Goal: Task Accomplishment & Management: Manage account settings

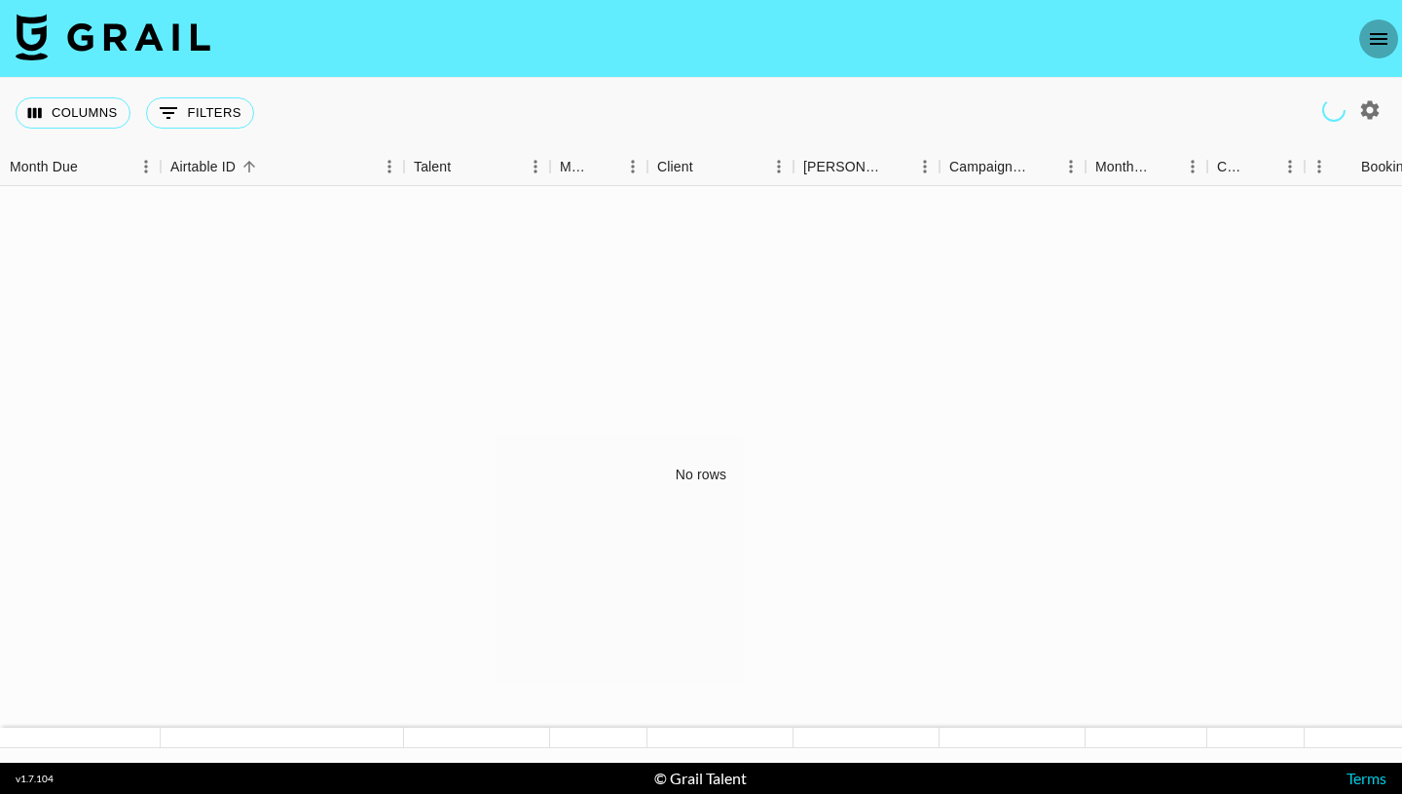
click at [1385, 41] on icon "open drawer" at bounding box center [1378, 38] width 23 height 23
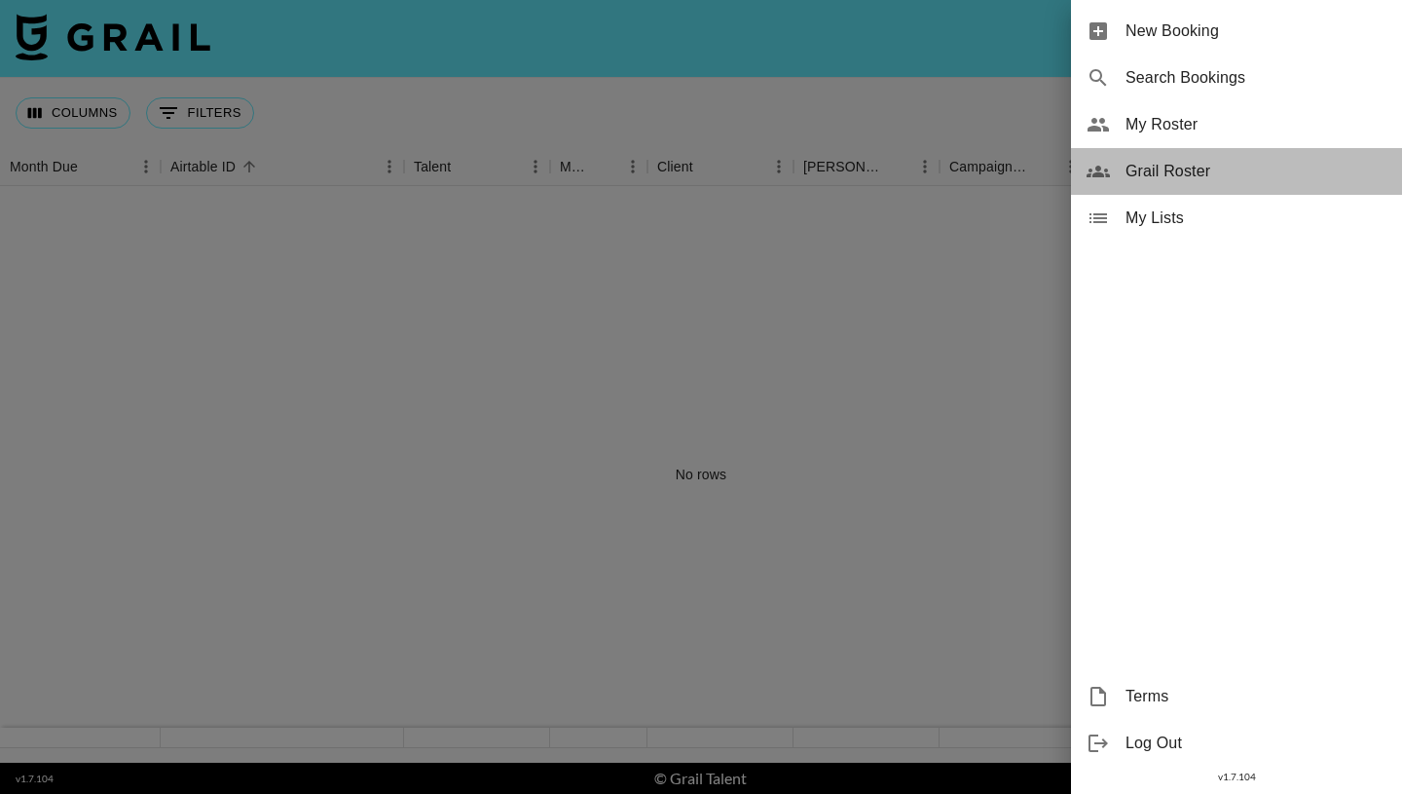
click at [1179, 169] on span "Grail Roster" at bounding box center [1256, 171] width 261 height 23
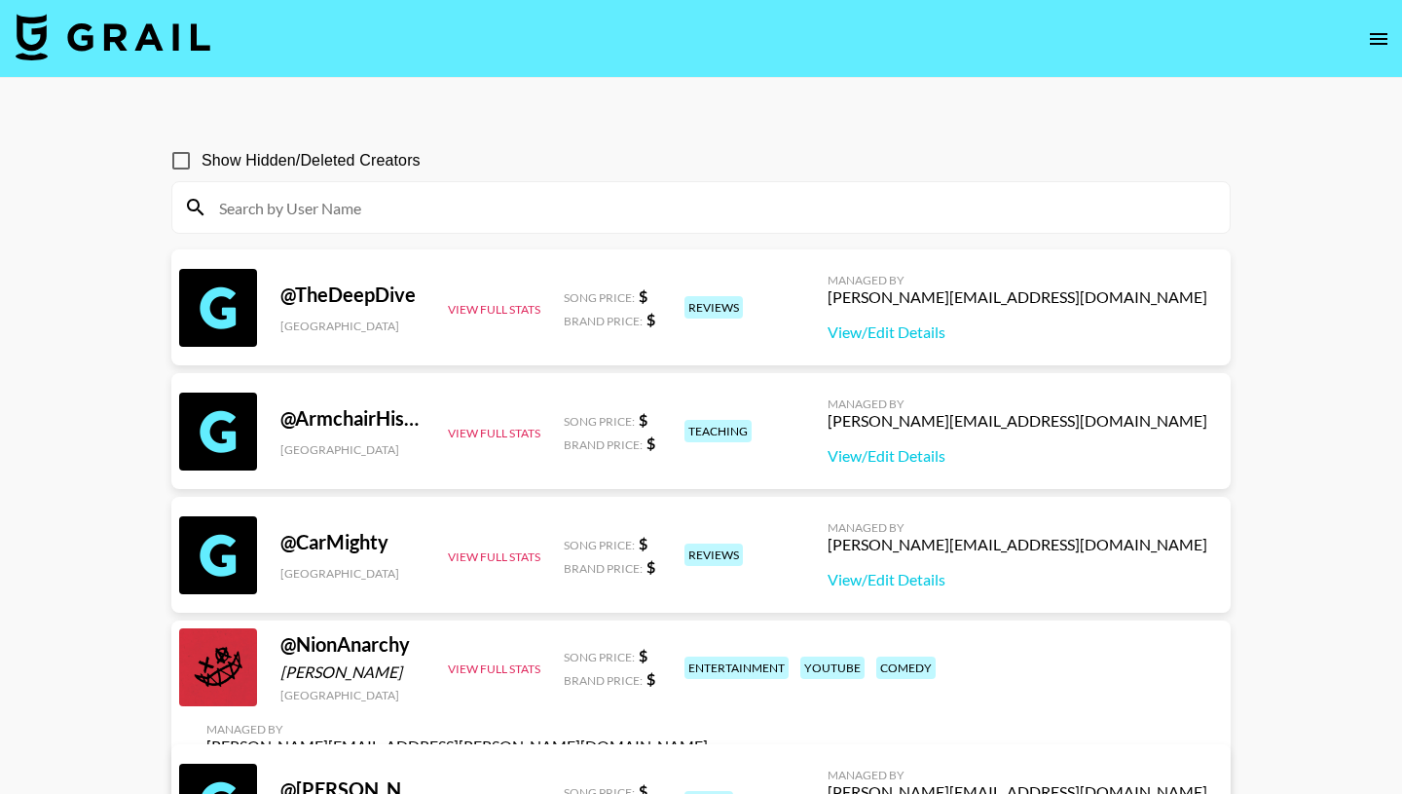
click at [342, 207] on input at bounding box center [712, 207] width 1011 height 31
paste input "arthurgarros"
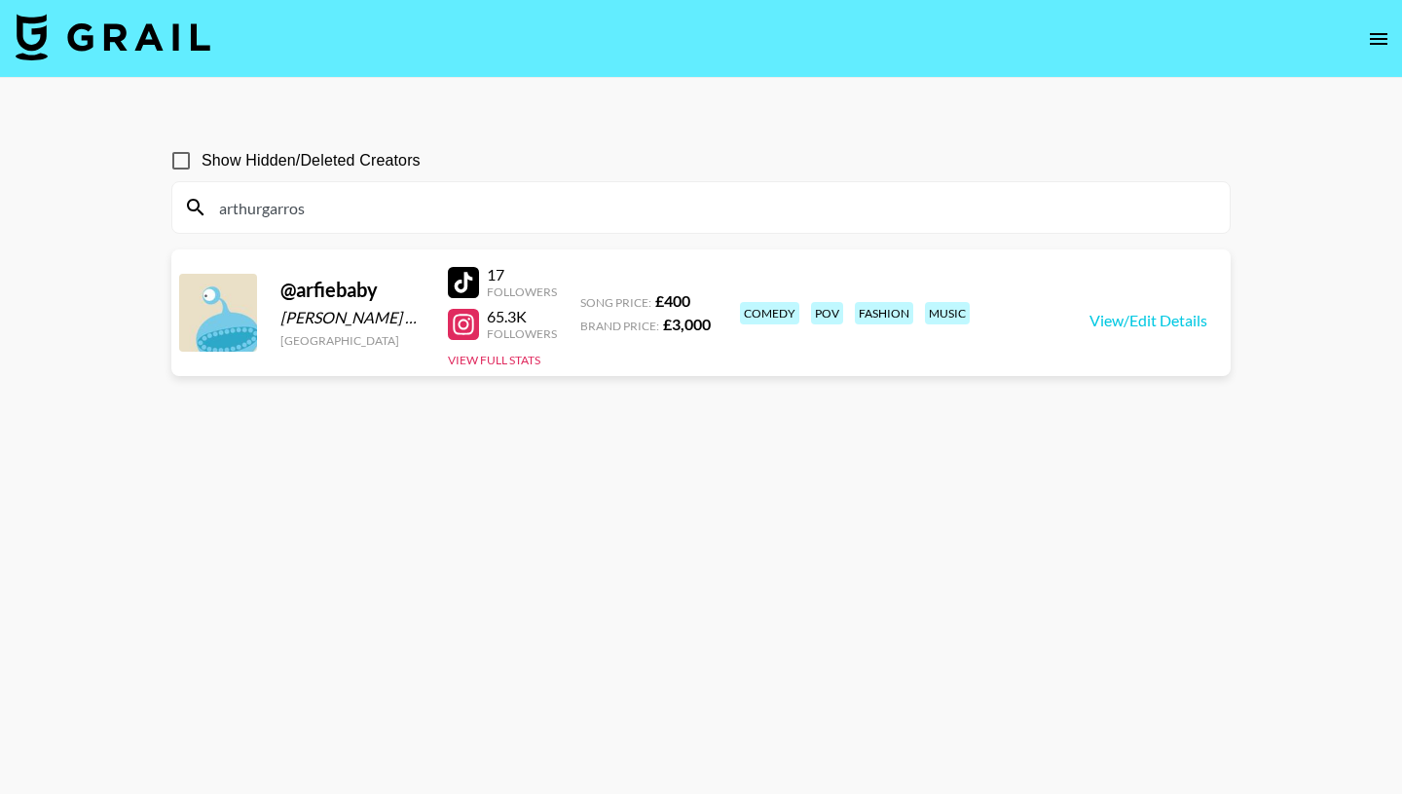
click at [335, 290] on div "@ arfiebaby" at bounding box center [352, 290] width 144 height 24
click at [502, 354] on button "View Full Stats" at bounding box center [494, 360] width 93 height 15
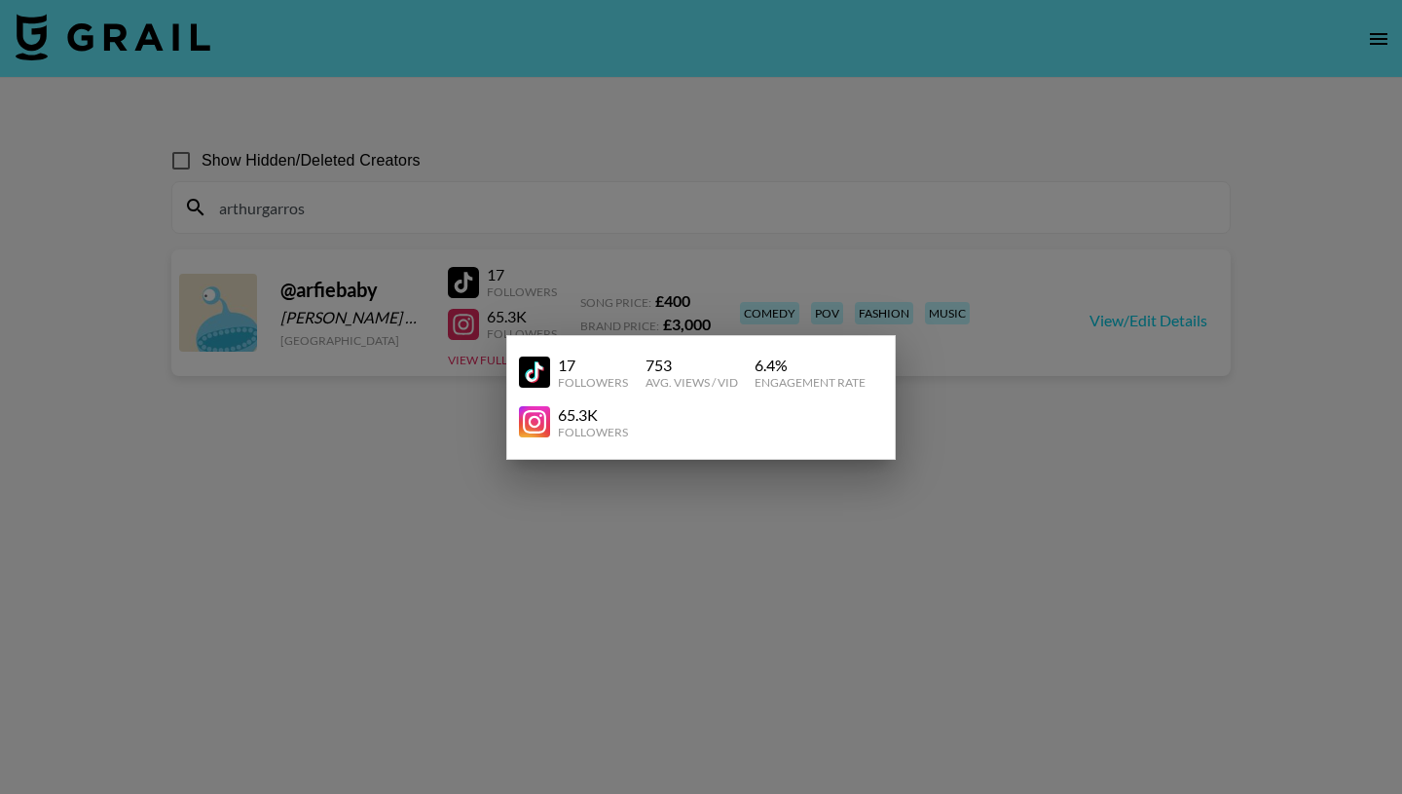
click at [410, 340] on div at bounding box center [701, 397] width 1402 height 794
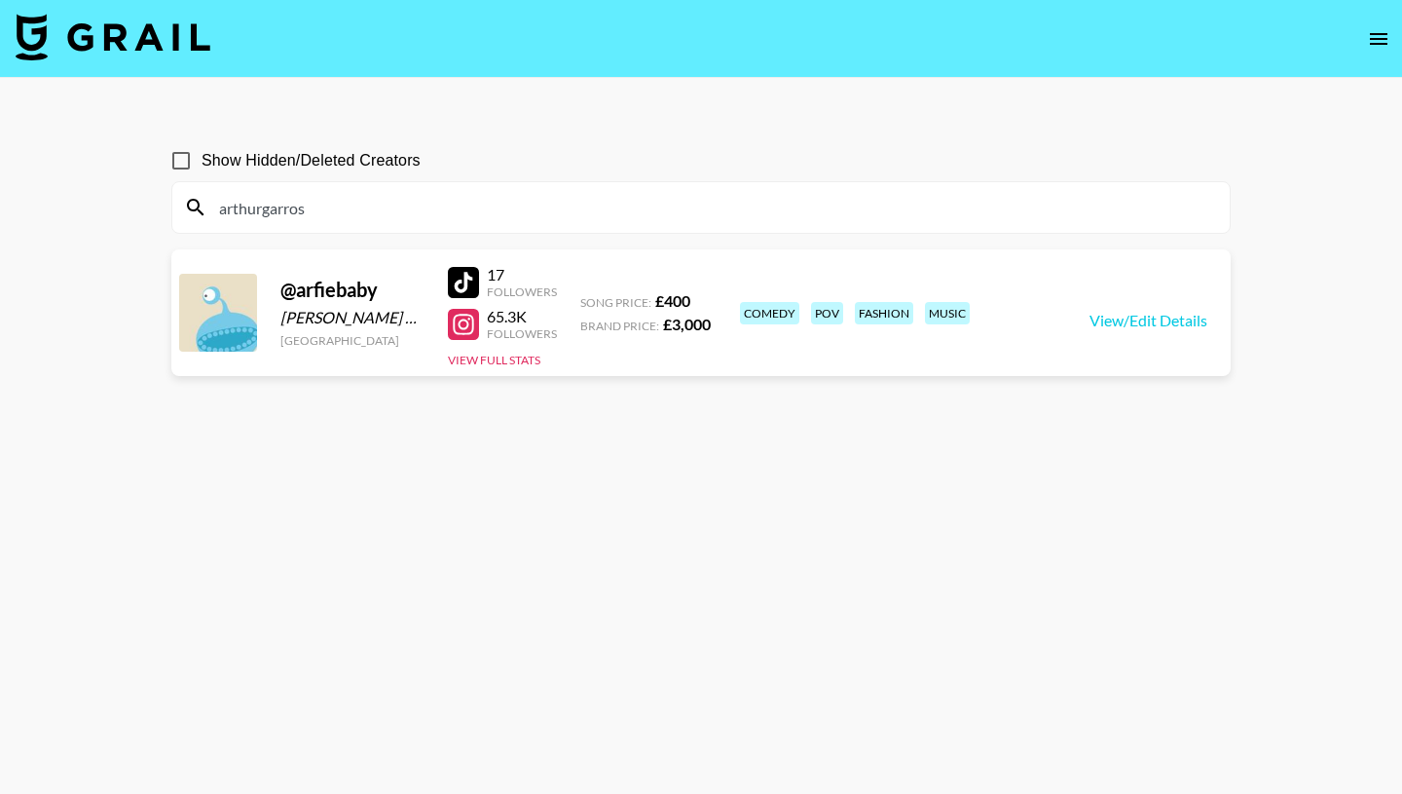
click at [336, 317] on div "[PERSON_NAME] Garros" at bounding box center [352, 317] width 144 height 19
drag, startPoint x: 335, startPoint y: 207, endPoint x: 197, endPoint y: 204, distance: 138.3
click at [197, 204] on div "arthurgarros" at bounding box center [701, 207] width 1058 height 51
click at [221, 208] on input "arthurgarros" at bounding box center [712, 207] width 1011 height 31
click at [359, 211] on input "@arthurgarros" at bounding box center [712, 207] width 1011 height 31
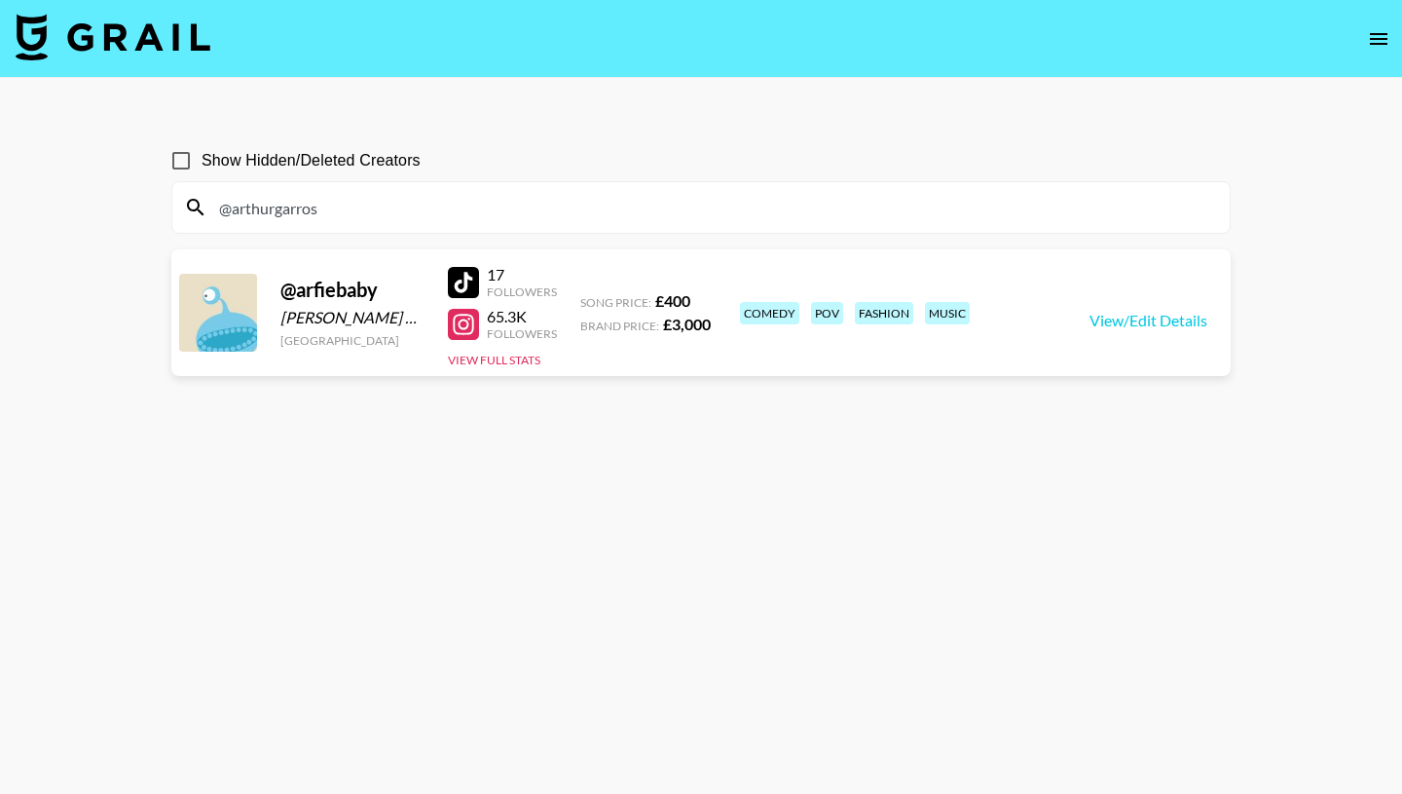
type input "@arthurgarros"
drag, startPoint x: 349, startPoint y: 209, endPoint x: 217, endPoint y: 204, distance: 131.6
click at [217, 204] on input "@arthurgarros" at bounding box center [712, 207] width 1011 height 31
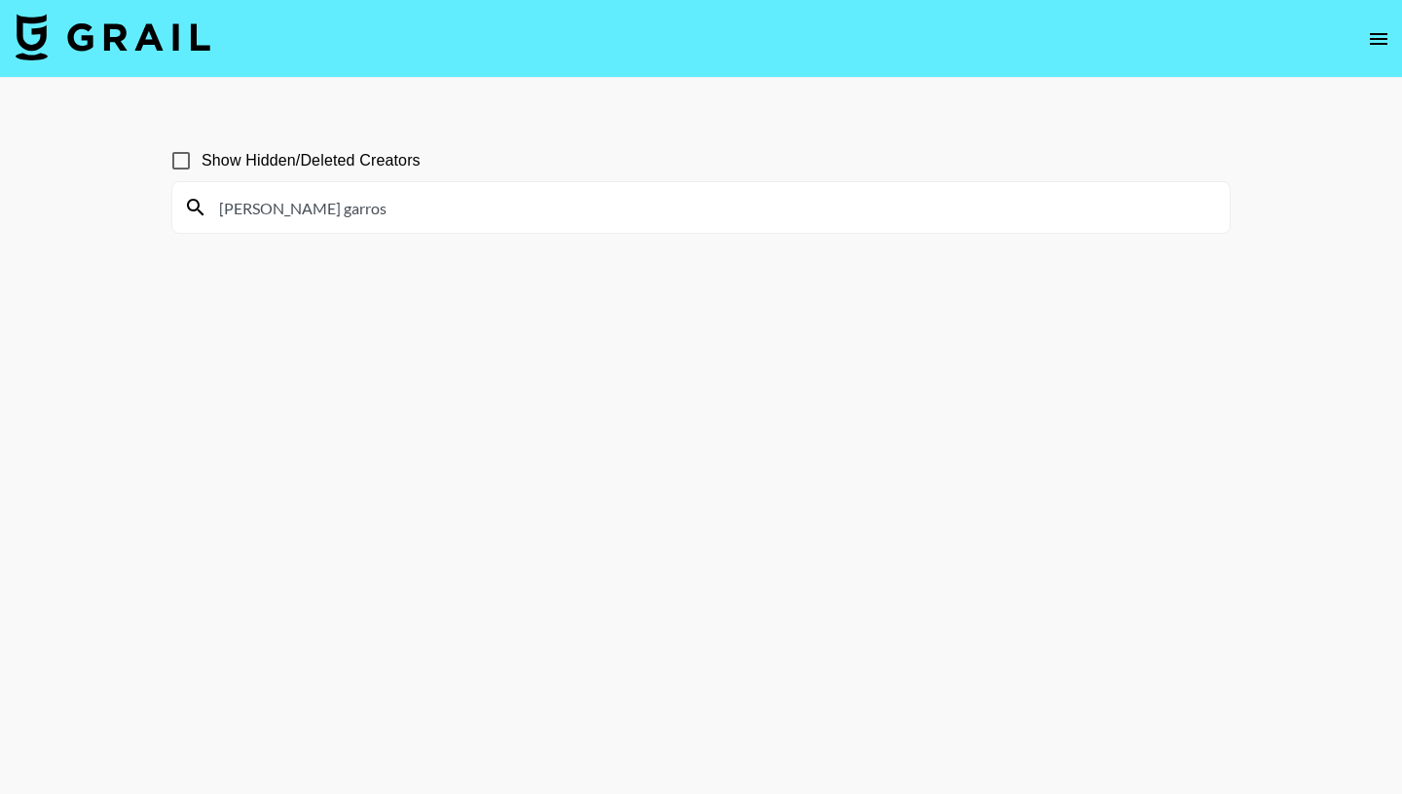
type input "arthur garros"
click at [182, 159] on input "Show Hidden/Deleted Creators" at bounding box center [181, 160] width 41 height 41
checkbox input "true"
click at [347, 207] on input "arthur garros" at bounding box center [712, 207] width 1011 height 31
drag, startPoint x: 270, startPoint y: 212, endPoint x: 346, endPoint y: 212, distance: 76.0
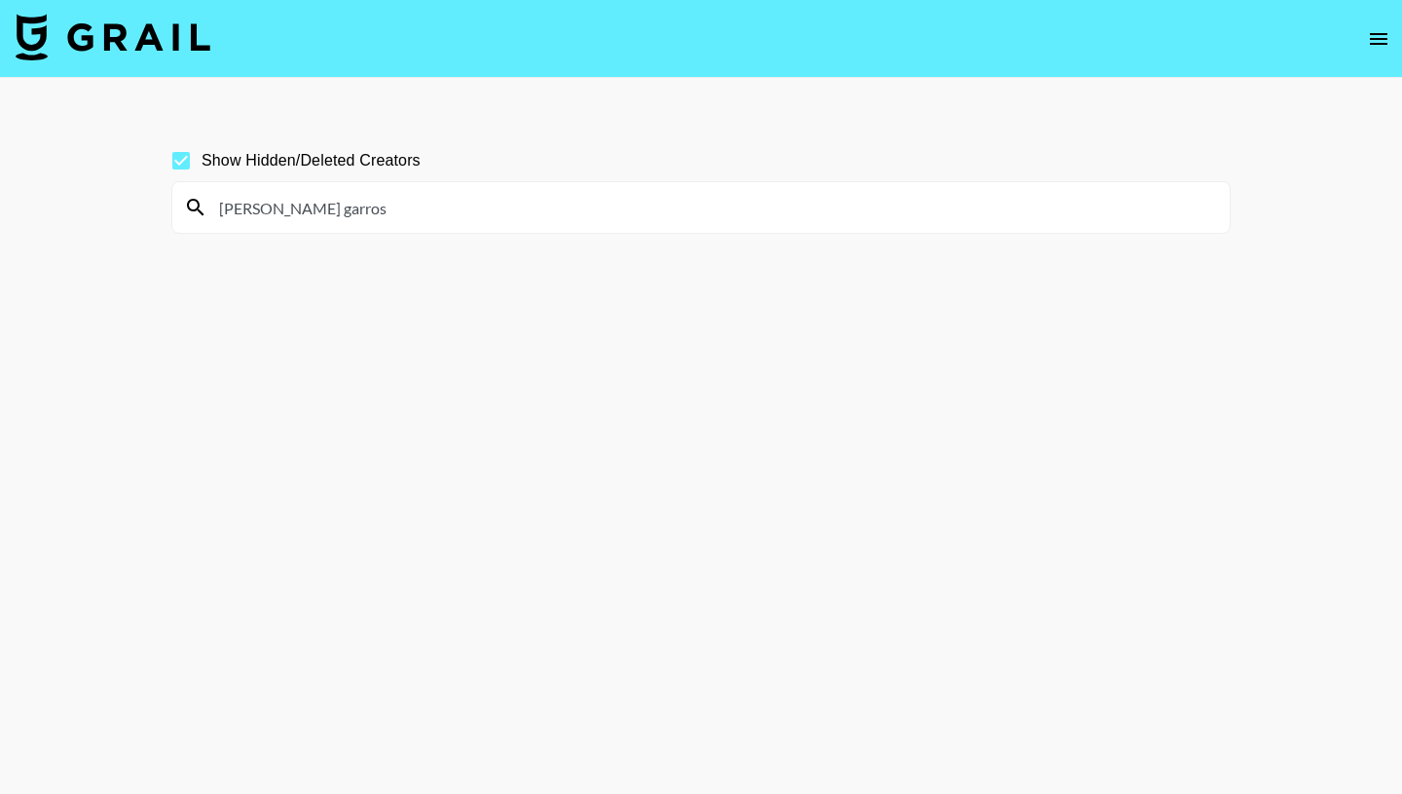
click at [343, 212] on input "arthur garros" at bounding box center [712, 207] width 1011 height 31
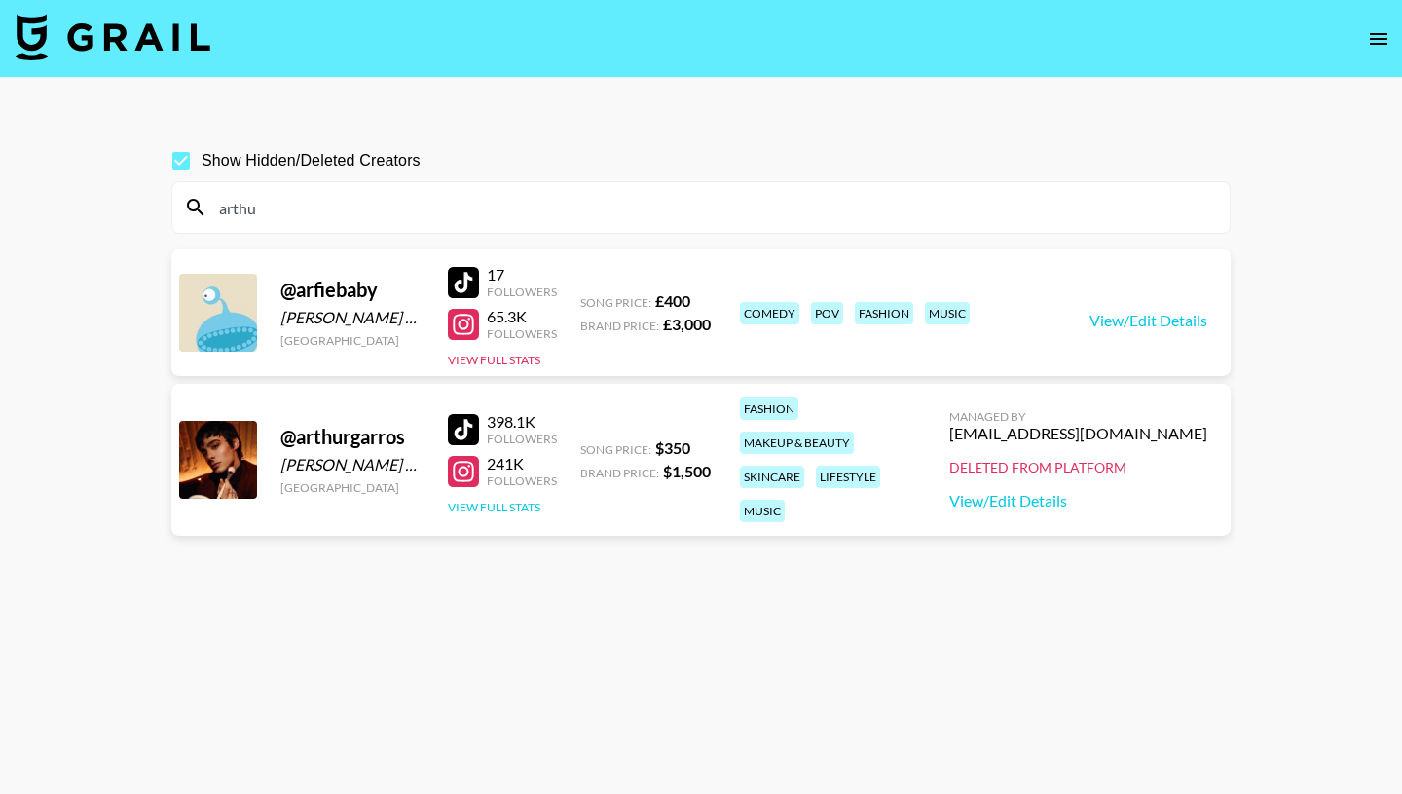
type input "arthu"
click at [520, 503] on button "View Full Stats" at bounding box center [494, 507] width 93 height 15
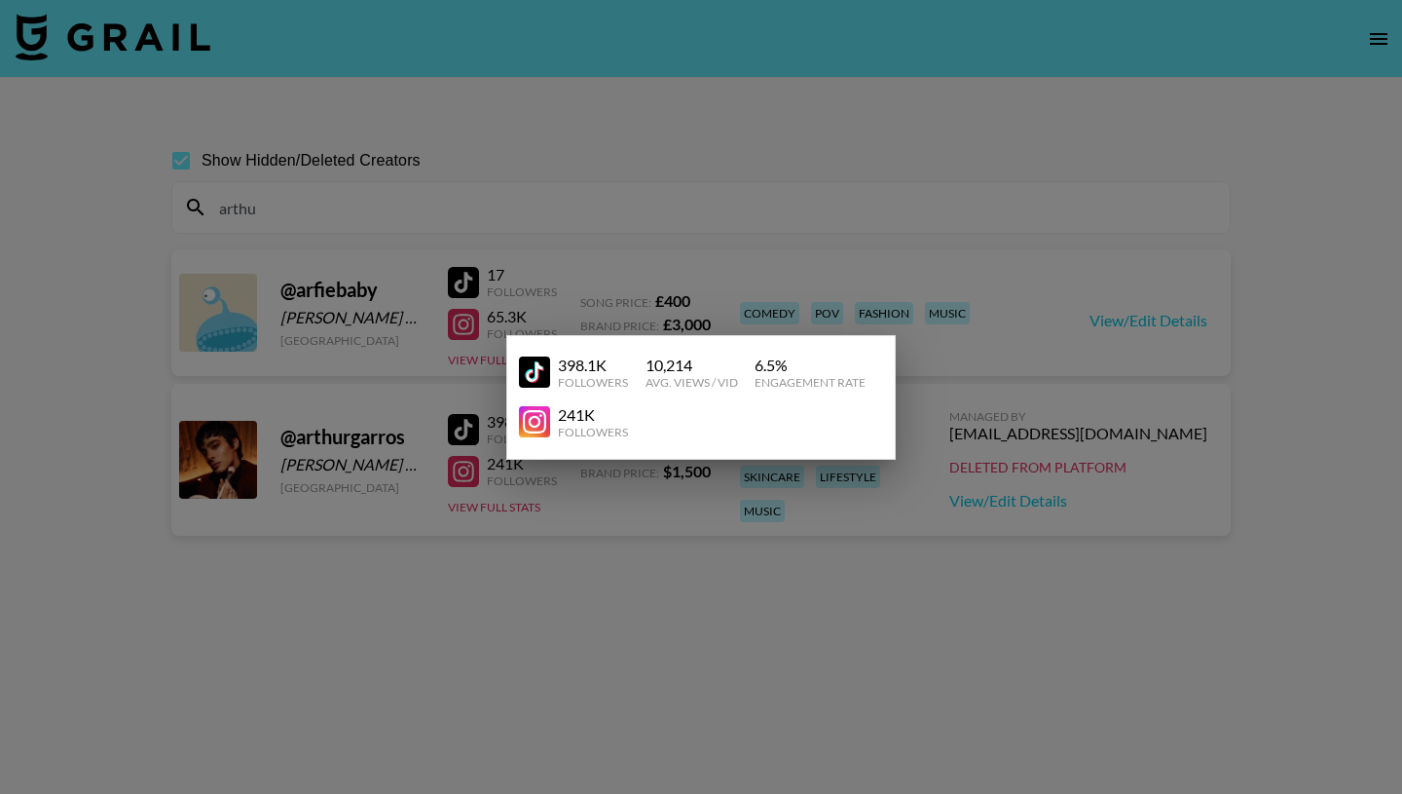
click at [554, 531] on div at bounding box center [701, 397] width 1402 height 794
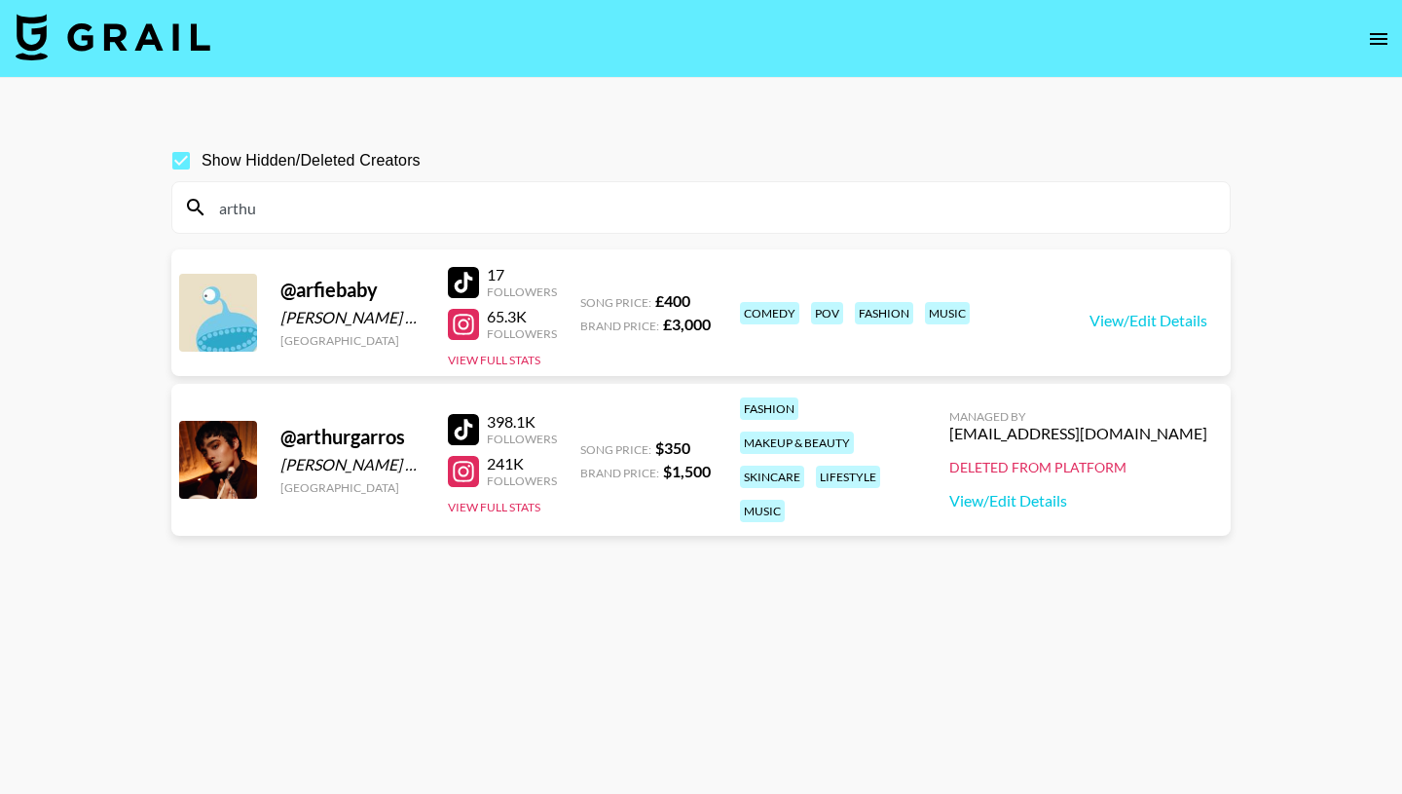
click at [1085, 466] on div "Deleted from Platform" at bounding box center [1079, 468] width 258 height 18
click at [207, 462] on div at bounding box center [218, 460] width 78 height 78
click at [475, 505] on button "View Full Stats" at bounding box center [494, 507] width 93 height 15
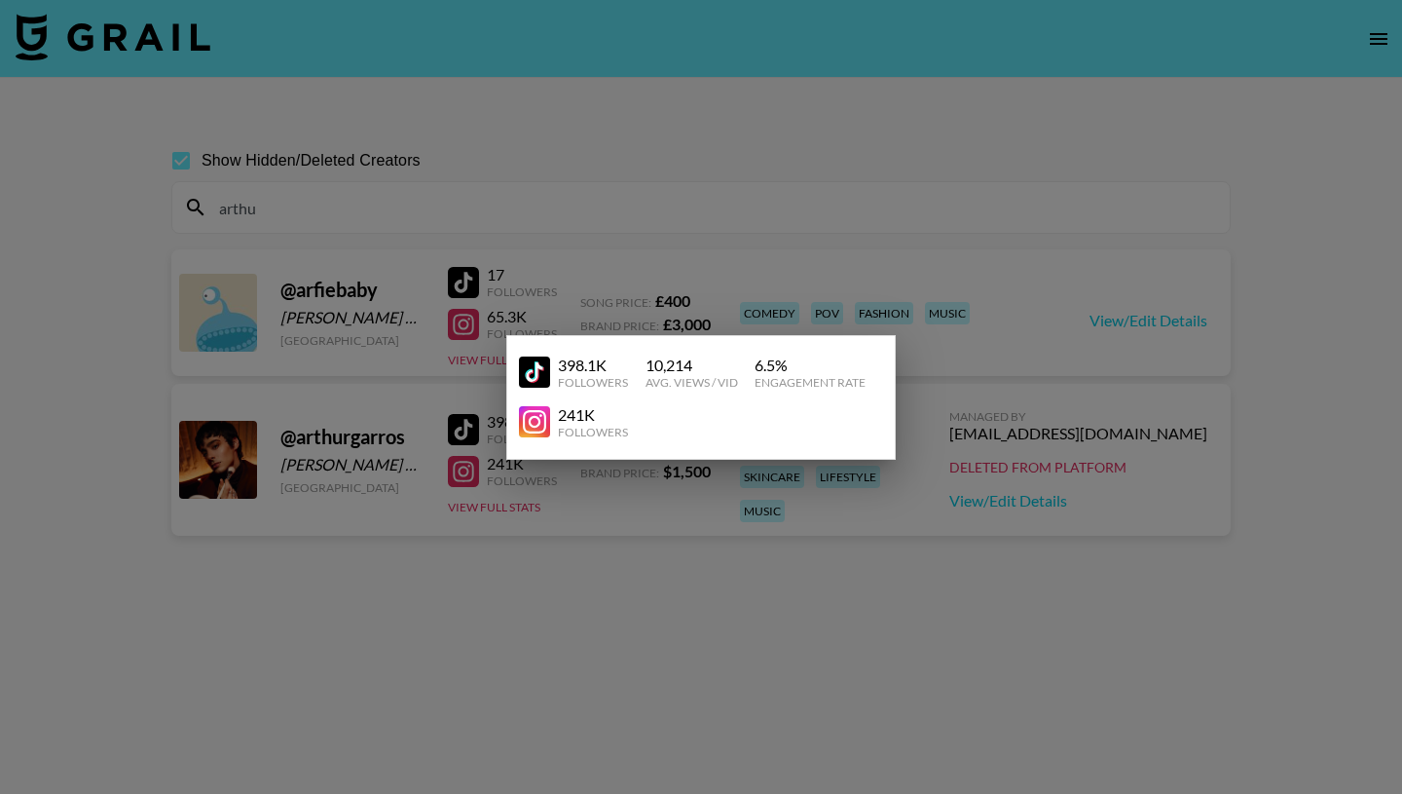
click at [615, 470] on div at bounding box center [701, 397] width 1402 height 794
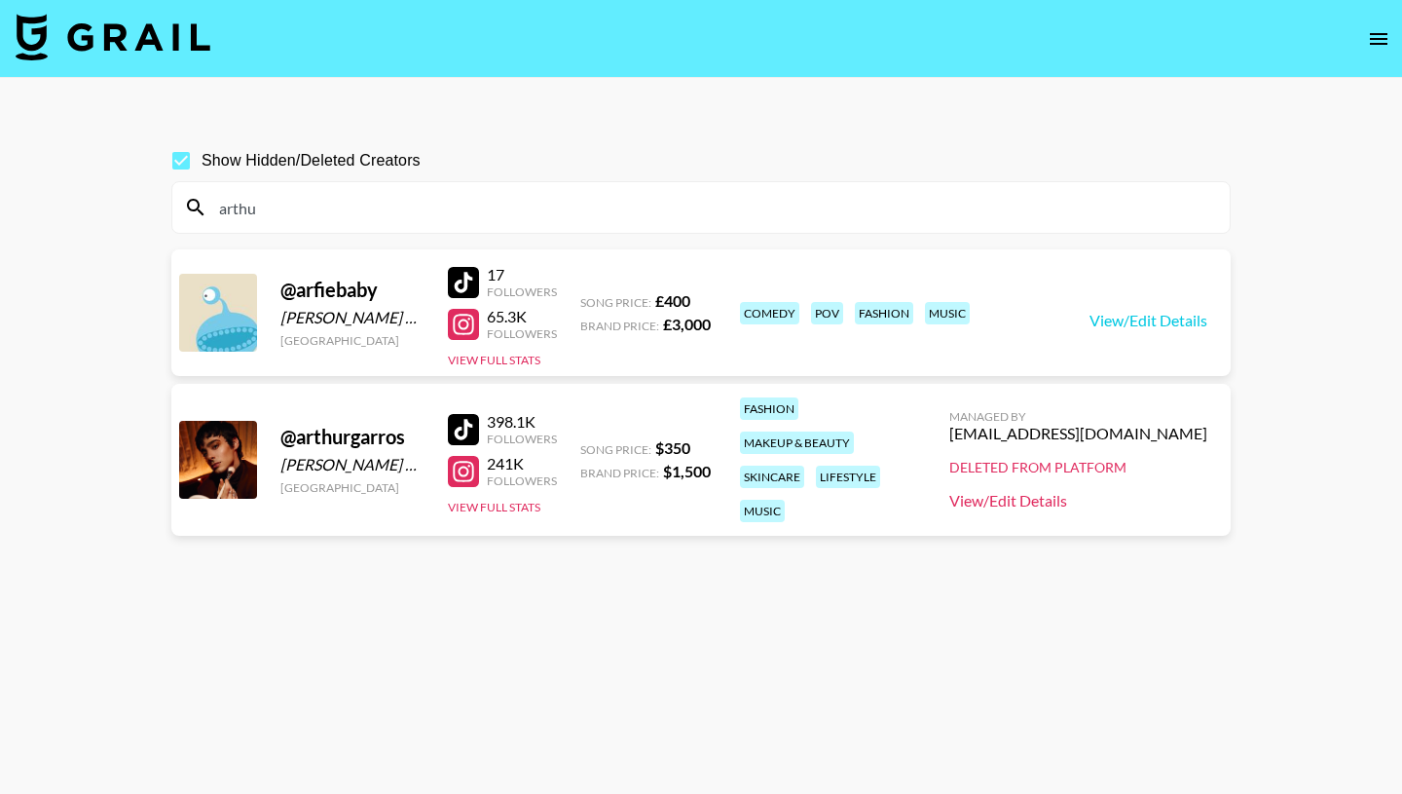
click at [1045, 500] on link "View/Edit Details" at bounding box center [1079, 500] width 258 height 19
click at [1137, 430] on div "akvile.kiezaite@grail-talent.com" at bounding box center [1079, 433] width 258 height 19
click at [1082, 466] on div "Deleted from Platform" at bounding box center [1079, 468] width 258 height 18
click at [988, 428] on div "Managed By akvile.kiezaite@grail-talent.com Deleted from Platform View/Edit Det…" at bounding box center [1078, 459] width 289 height 133
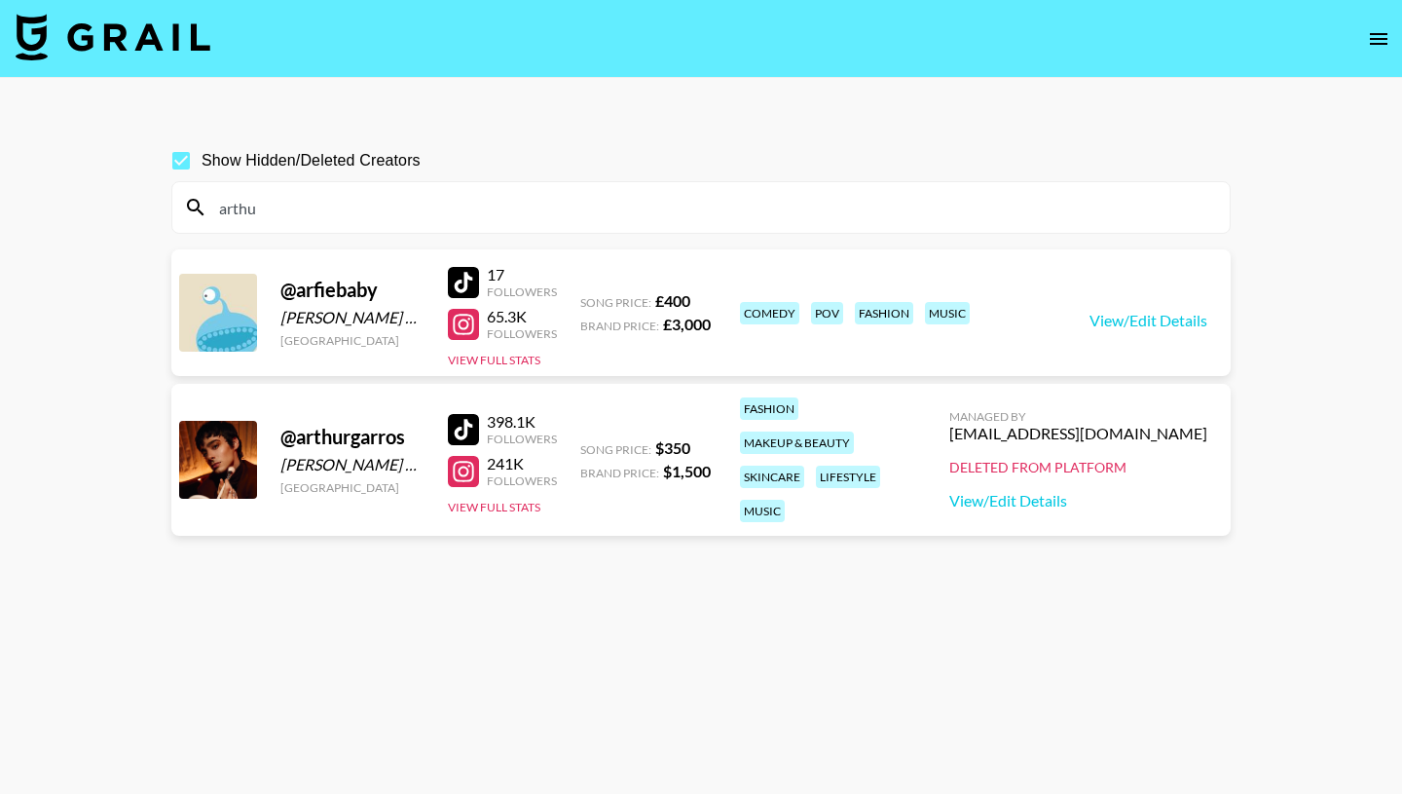
drag, startPoint x: 988, startPoint y: 432, endPoint x: 1210, endPoint y: 430, distance: 221.1
click at [1210, 430] on div "Managed By akvile.kiezaite@grail-talent.com Deleted from Platform View/Edit Det…" at bounding box center [1078, 459] width 289 height 133
click at [215, 482] on div at bounding box center [218, 460] width 78 height 78
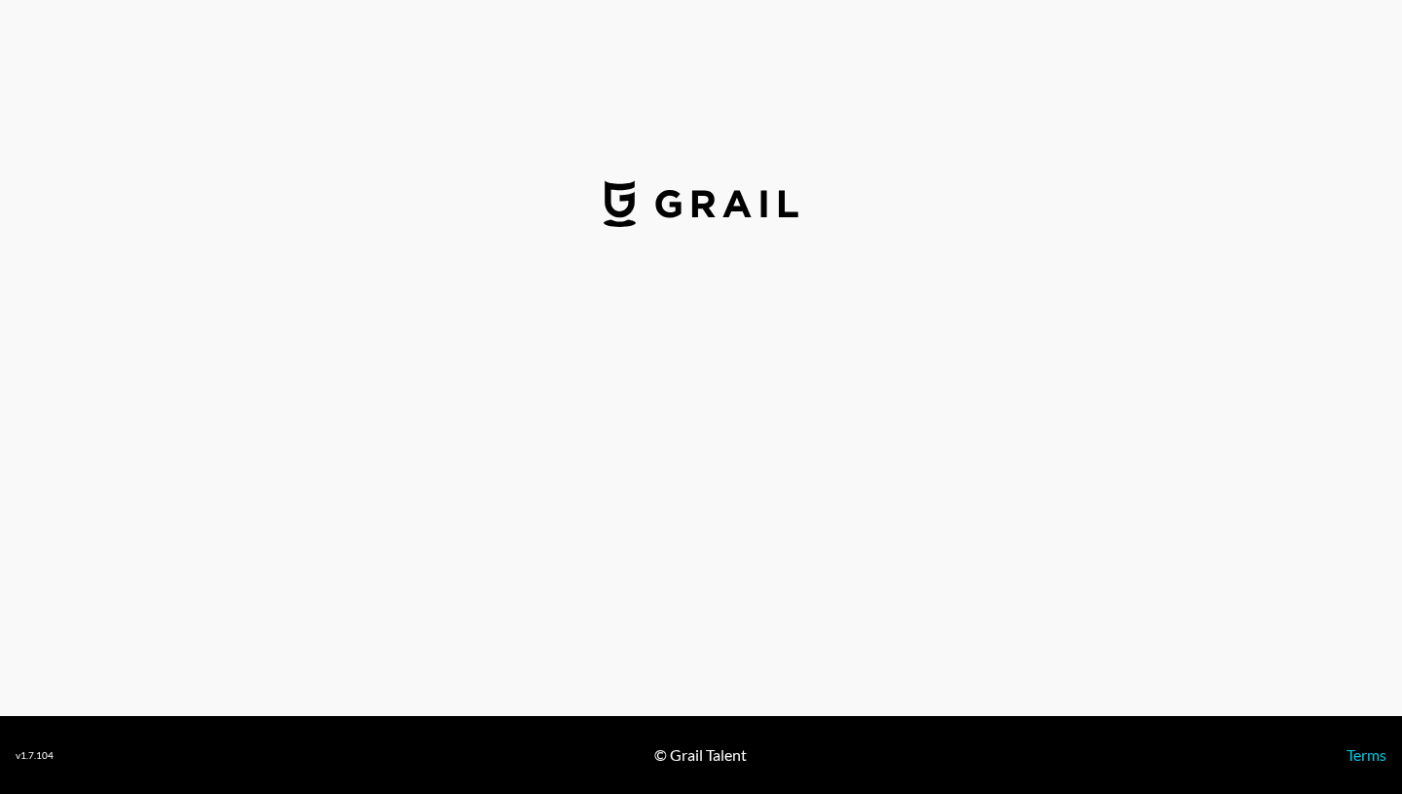
select select "USD"
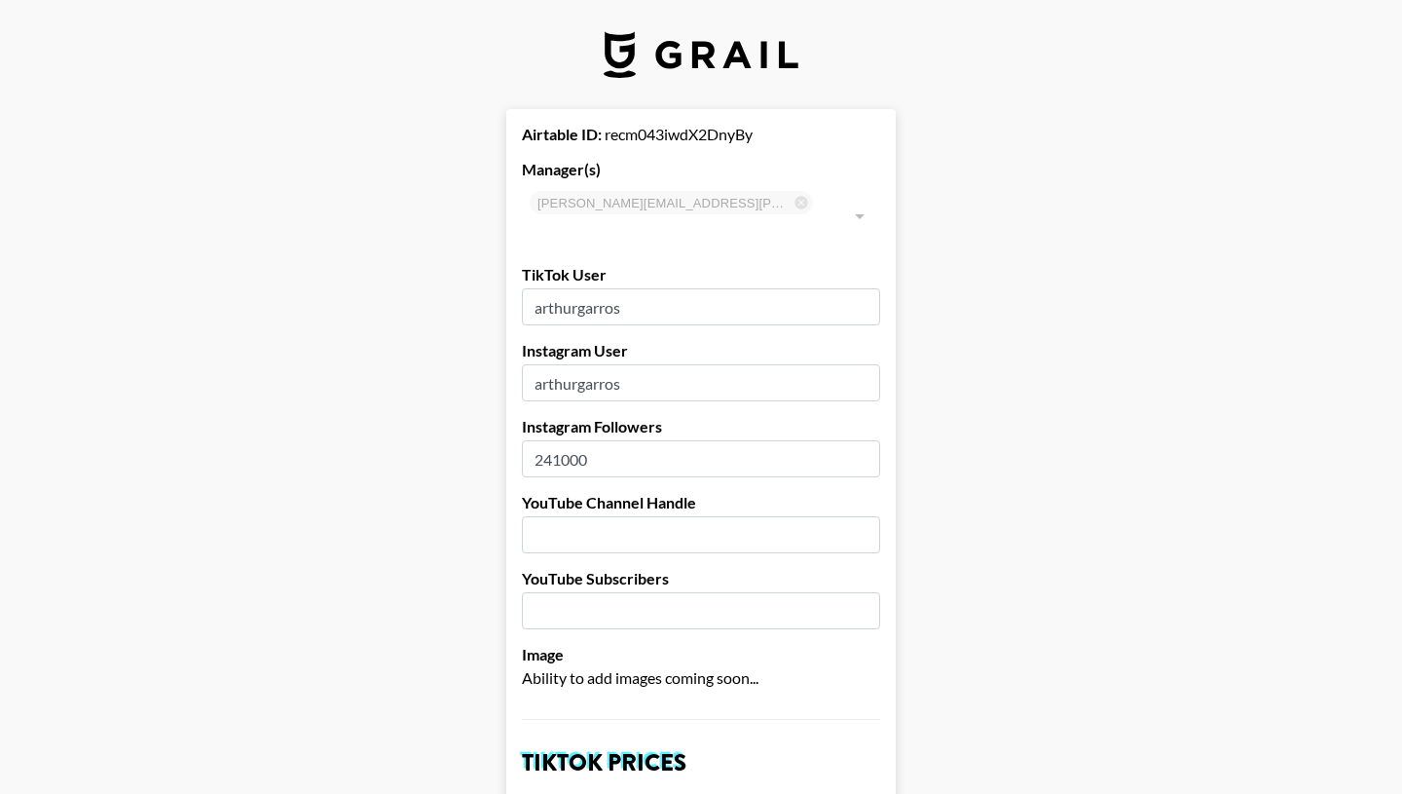
click at [663, 206] on div "jake.gladwin@grail-talent.com ​" at bounding box center [701, 216] width 358 height 66
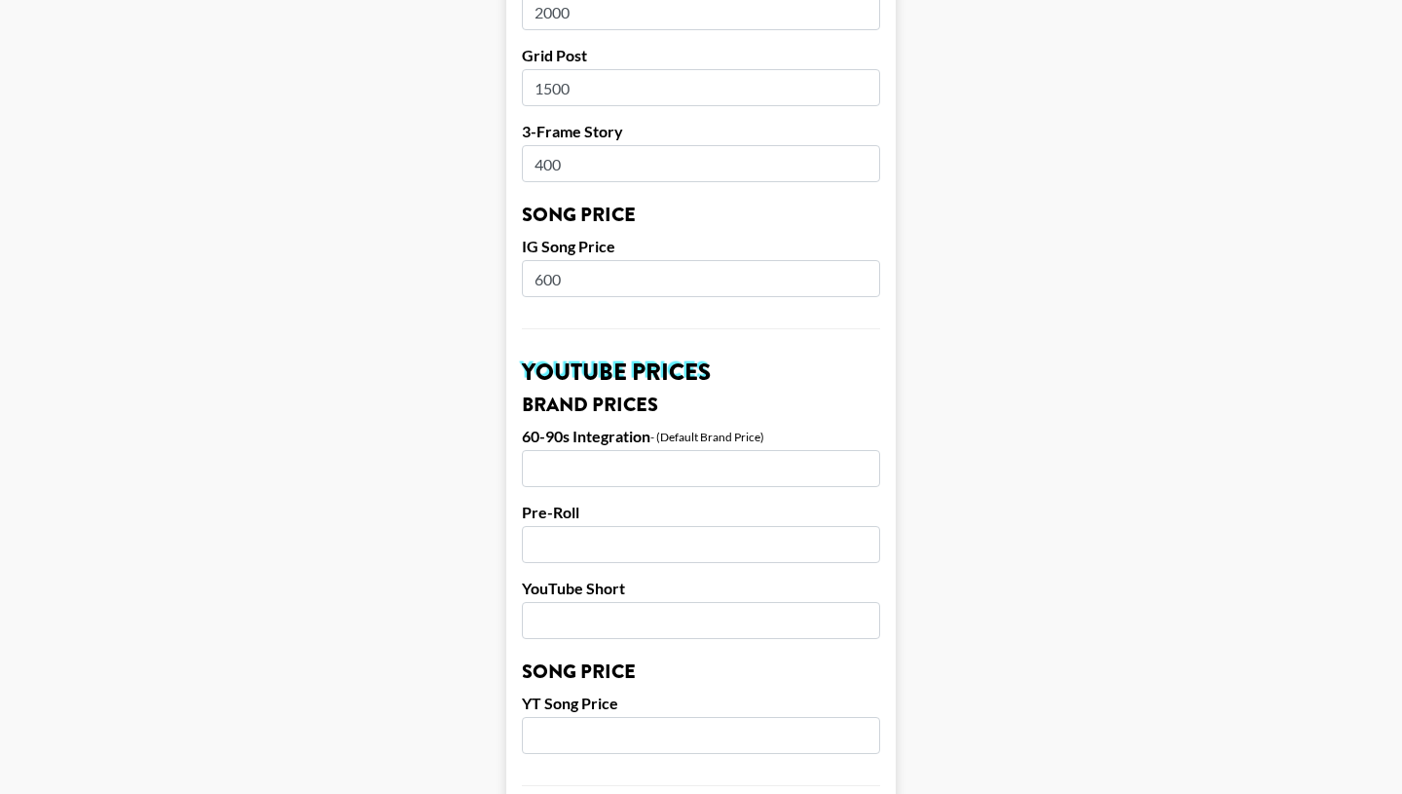
scroll to position [1657, 0]
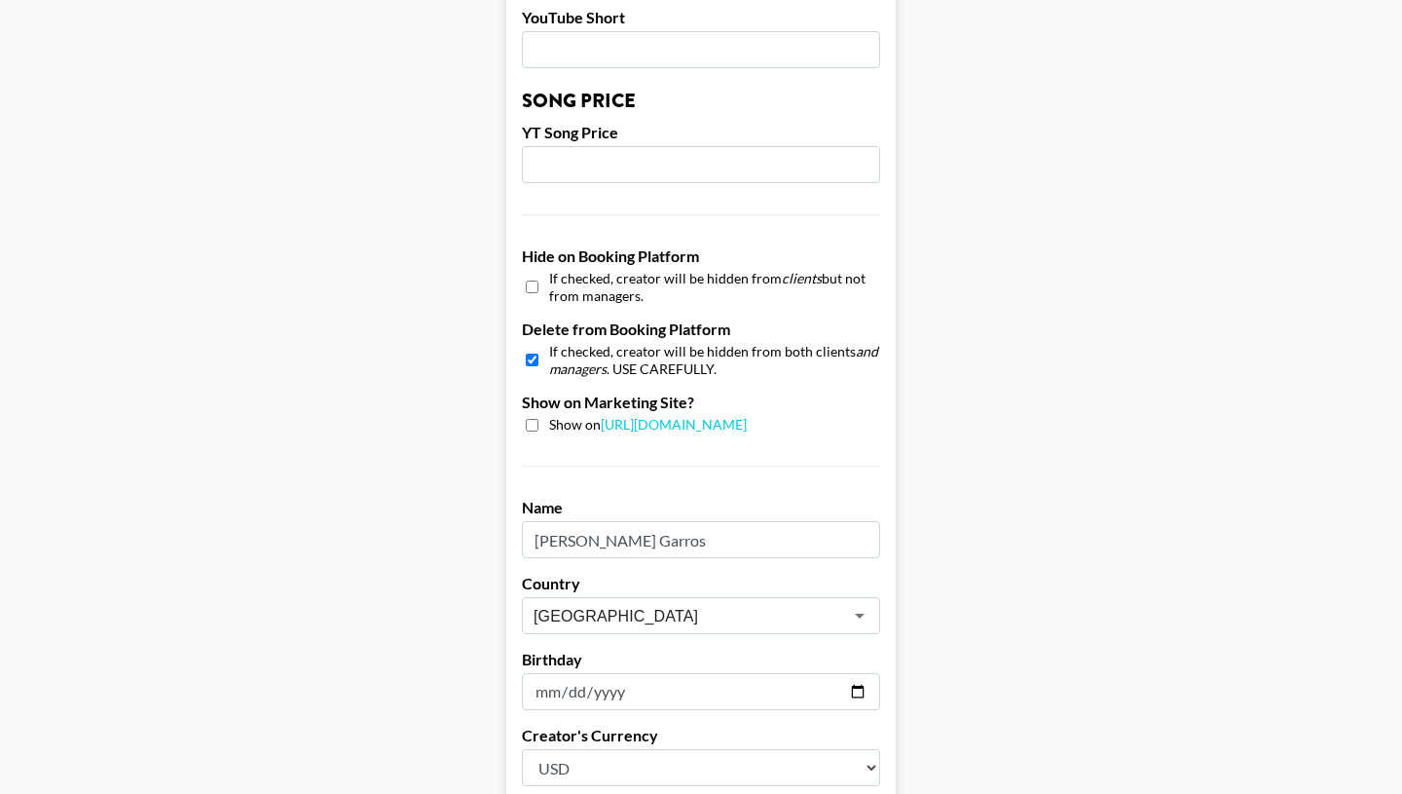
click at [531, 346] on input "checkbox" at bounding box center [532, 360] width 13 height 28
checkbox input "false"
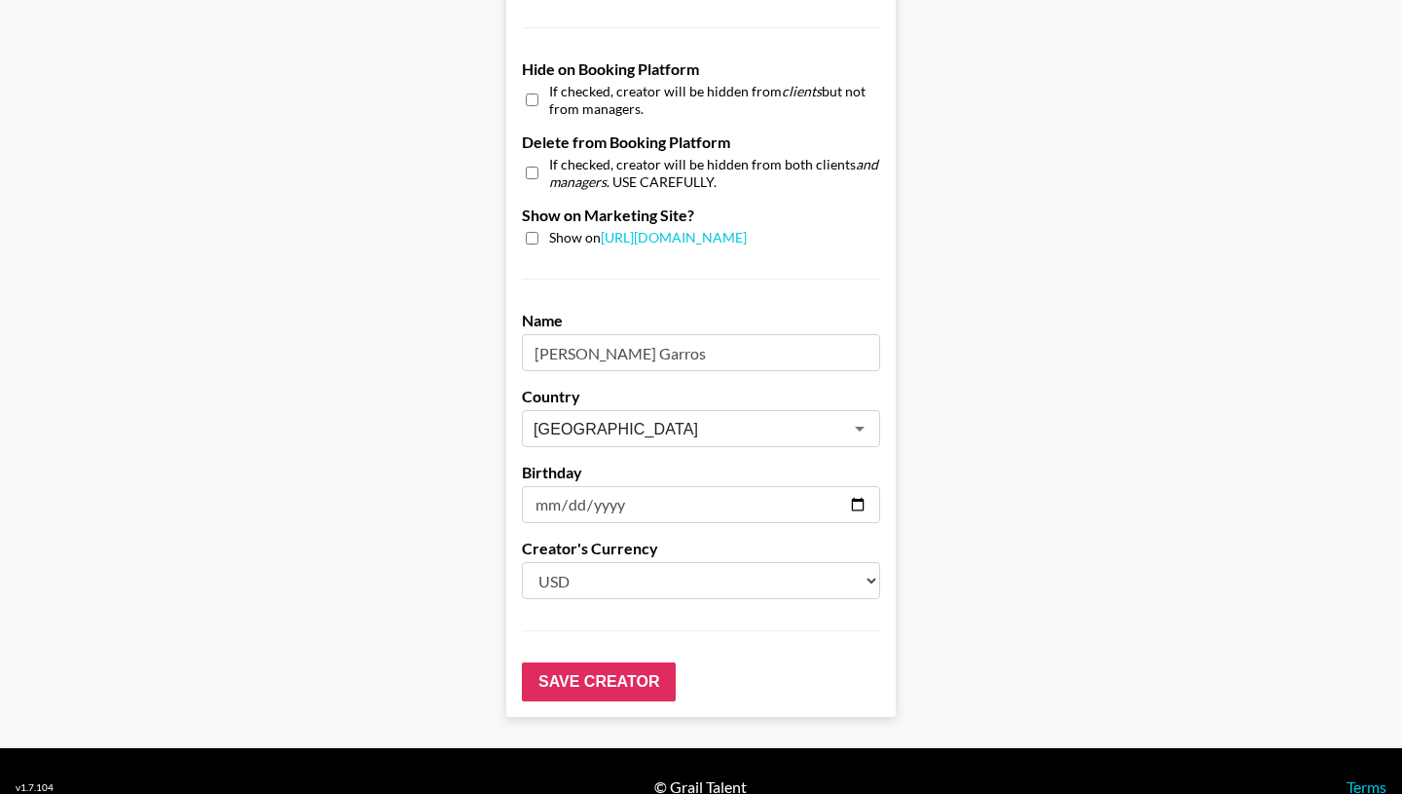
scroll to position [1848, 0]
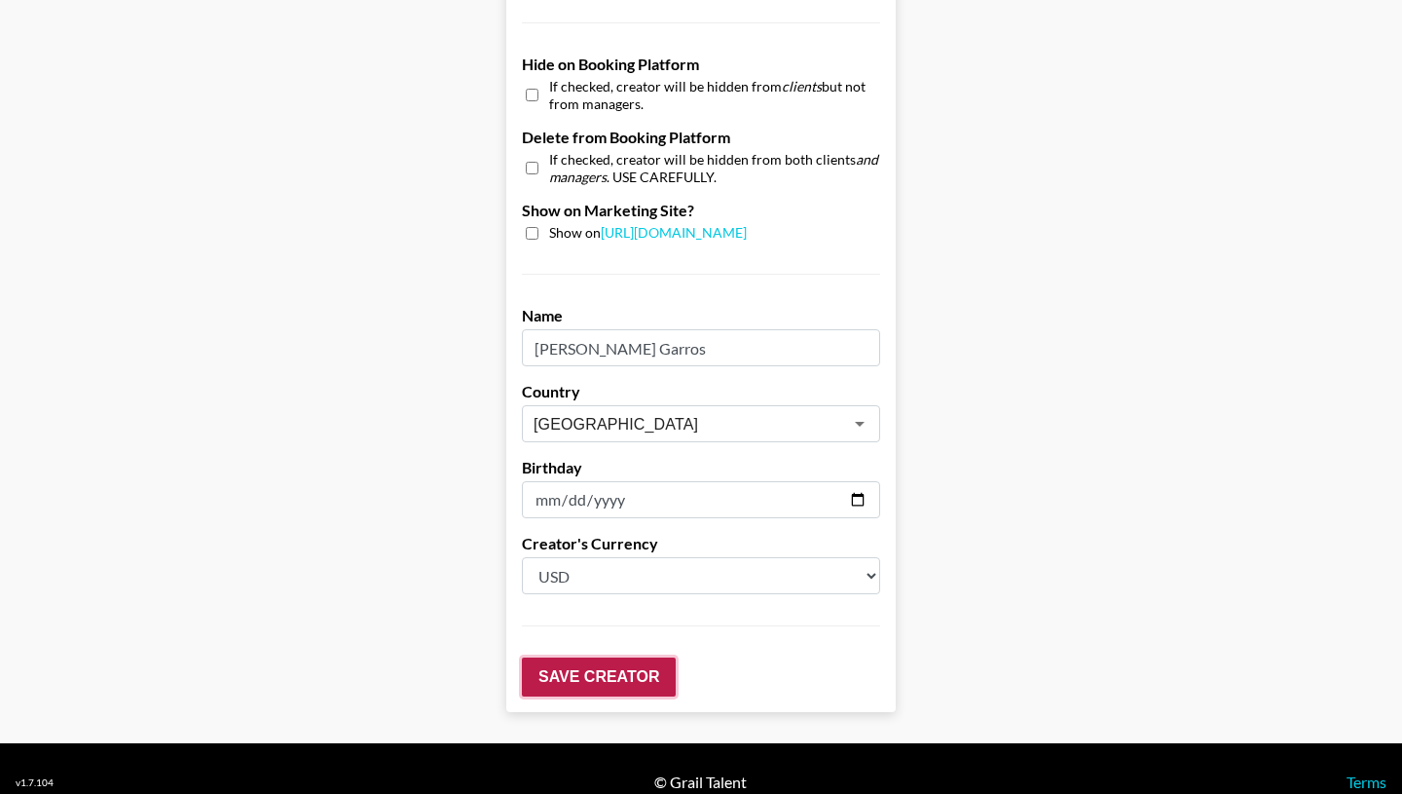
click at [604, 657] on input "Save Creator" at bounding box center [599, 676] width 154 height 39
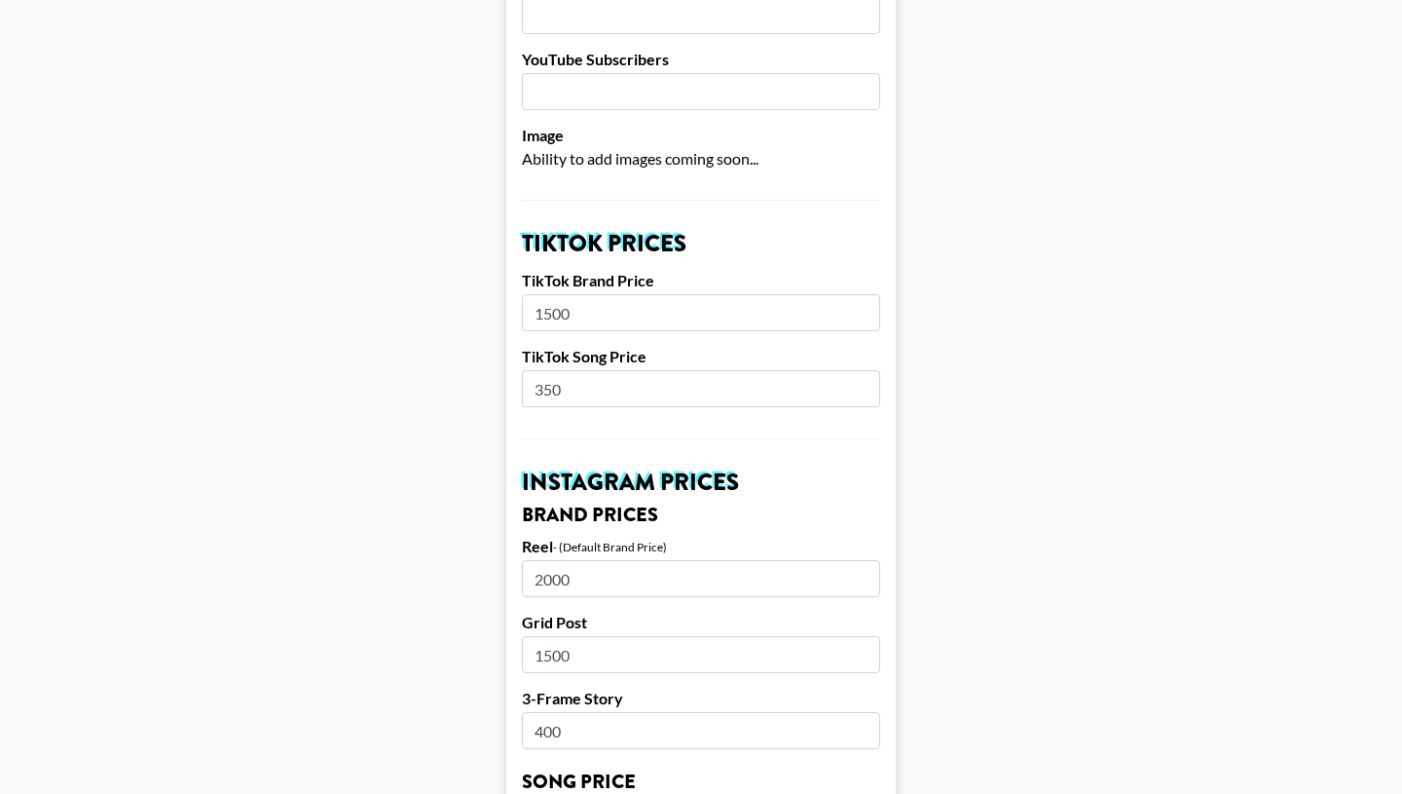
scroll to position [0, 0]
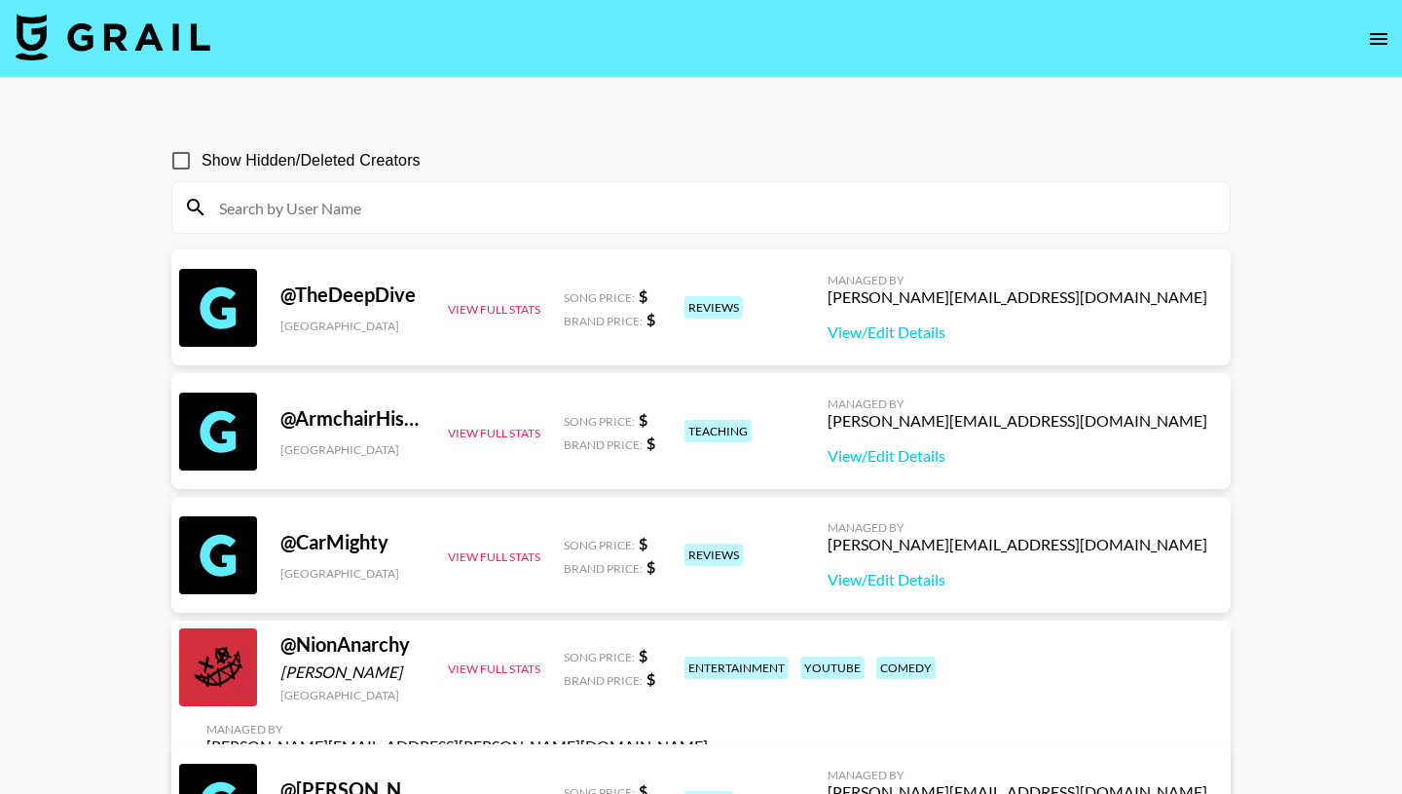
click at [342, 208] on input at bounding box center [712, 207] width 1011 height 31
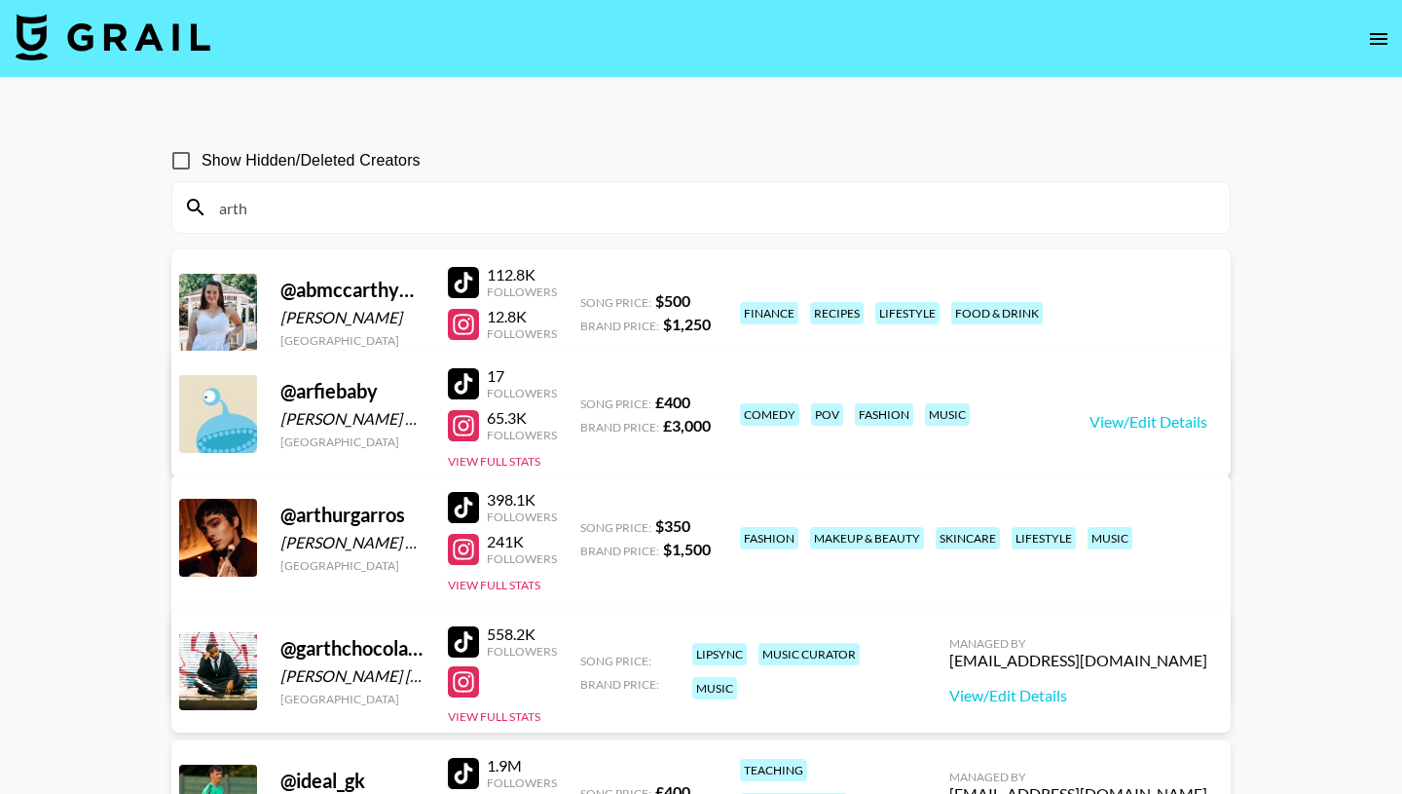
type input "arth"
click at [708, 658] on link "View/Edit Details" at bounding box center [457, 667] width 502 height 19
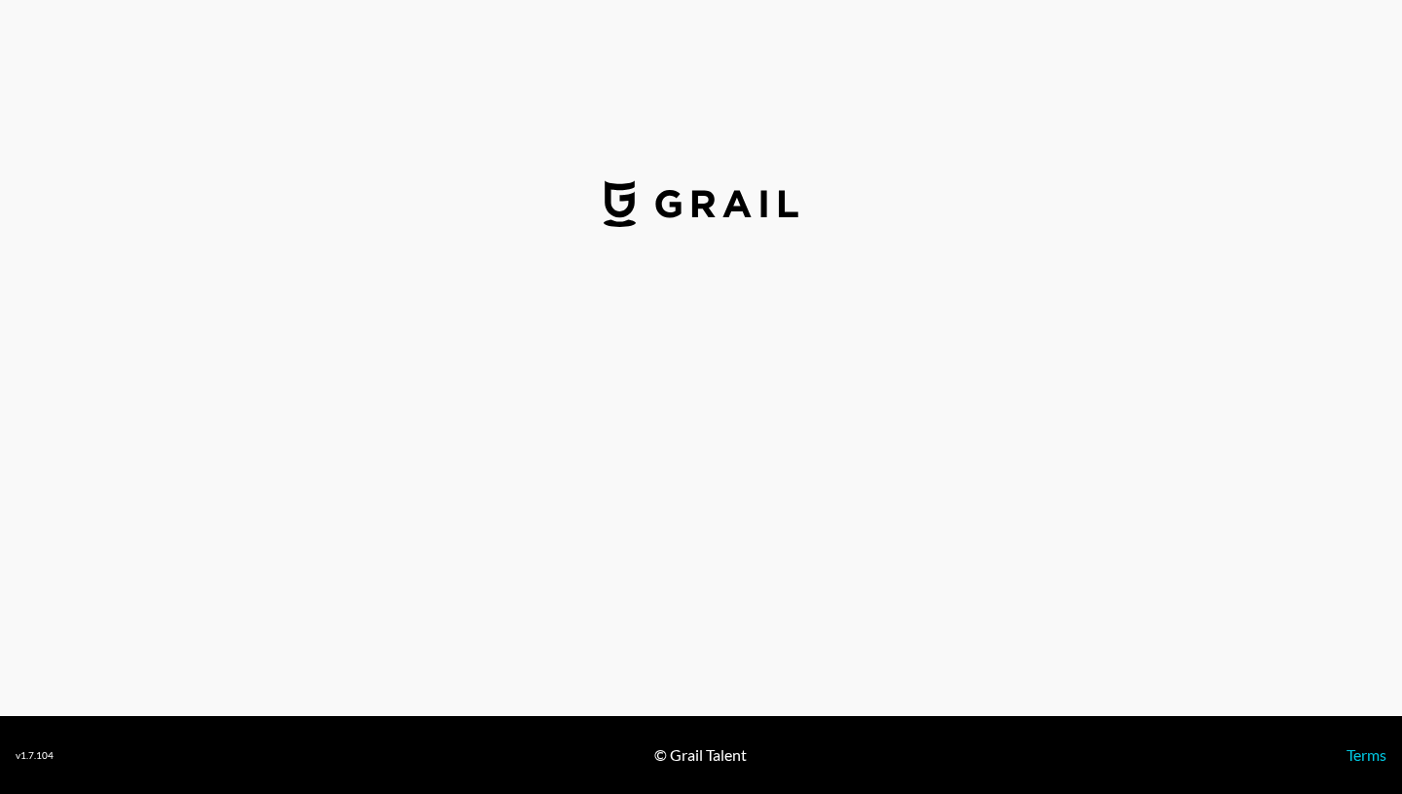
select select "USD"
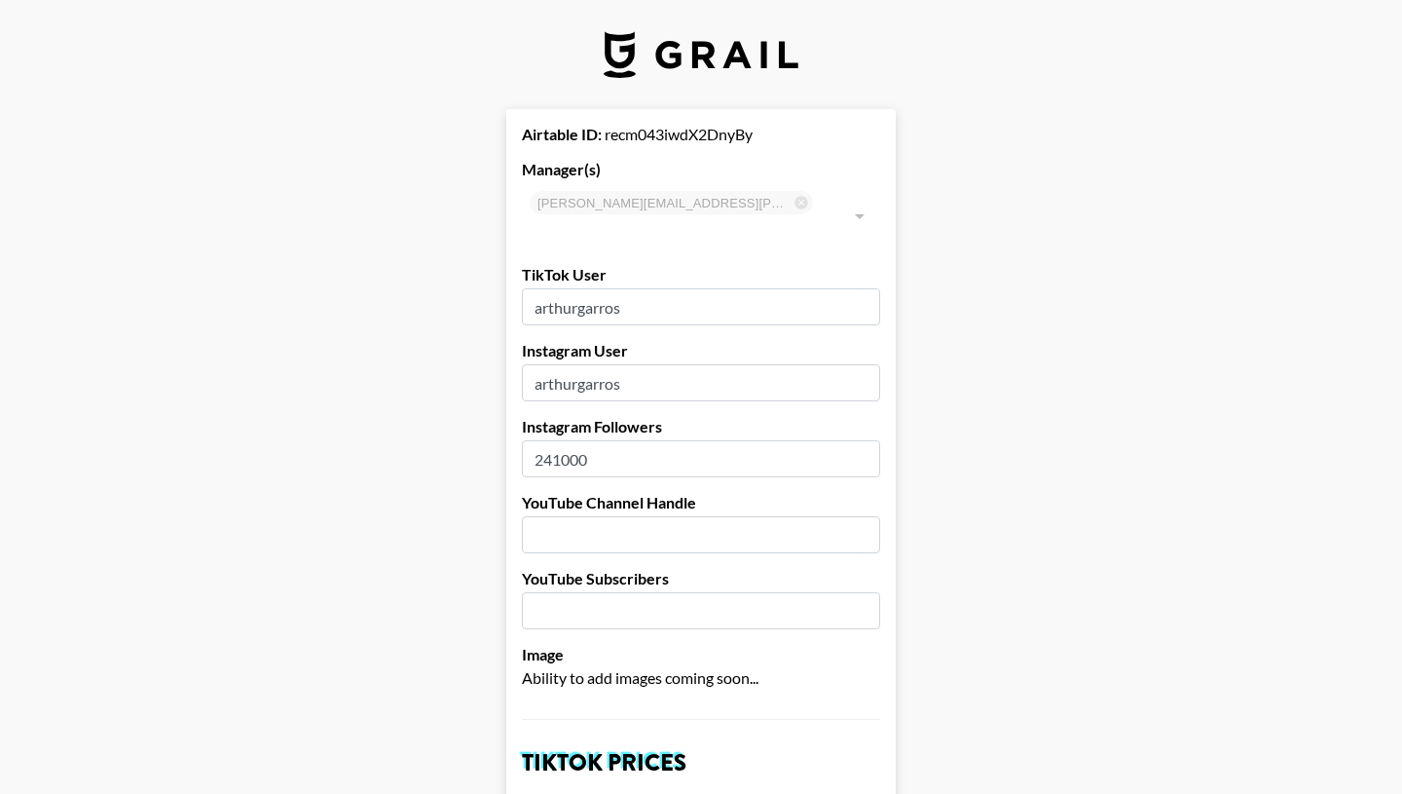
click at [662, 66] on img at bounding box center [701, 54] width 195 height 47
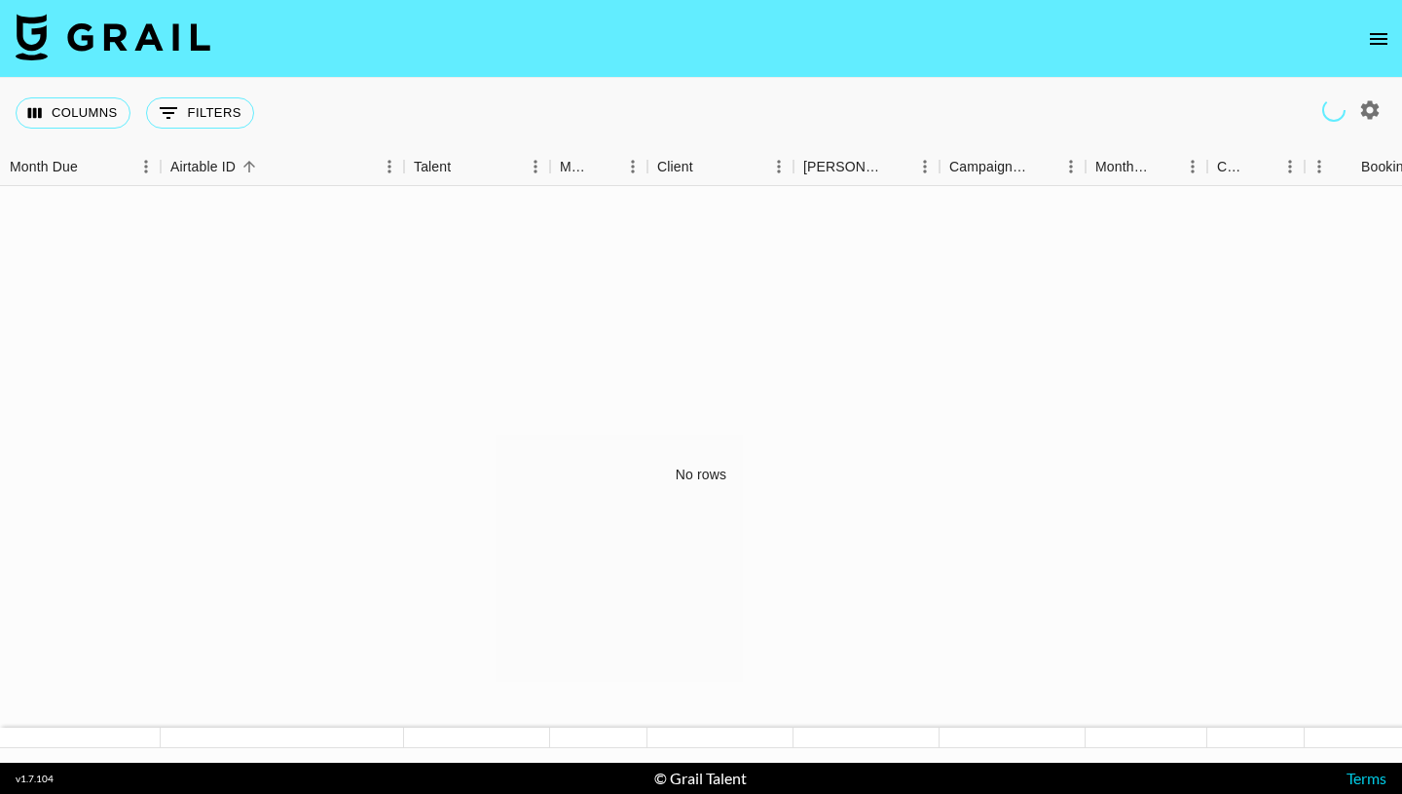
click at [1383, 31] on icon "open drawer" at bounding box center [1378, 38] width 23 height 23
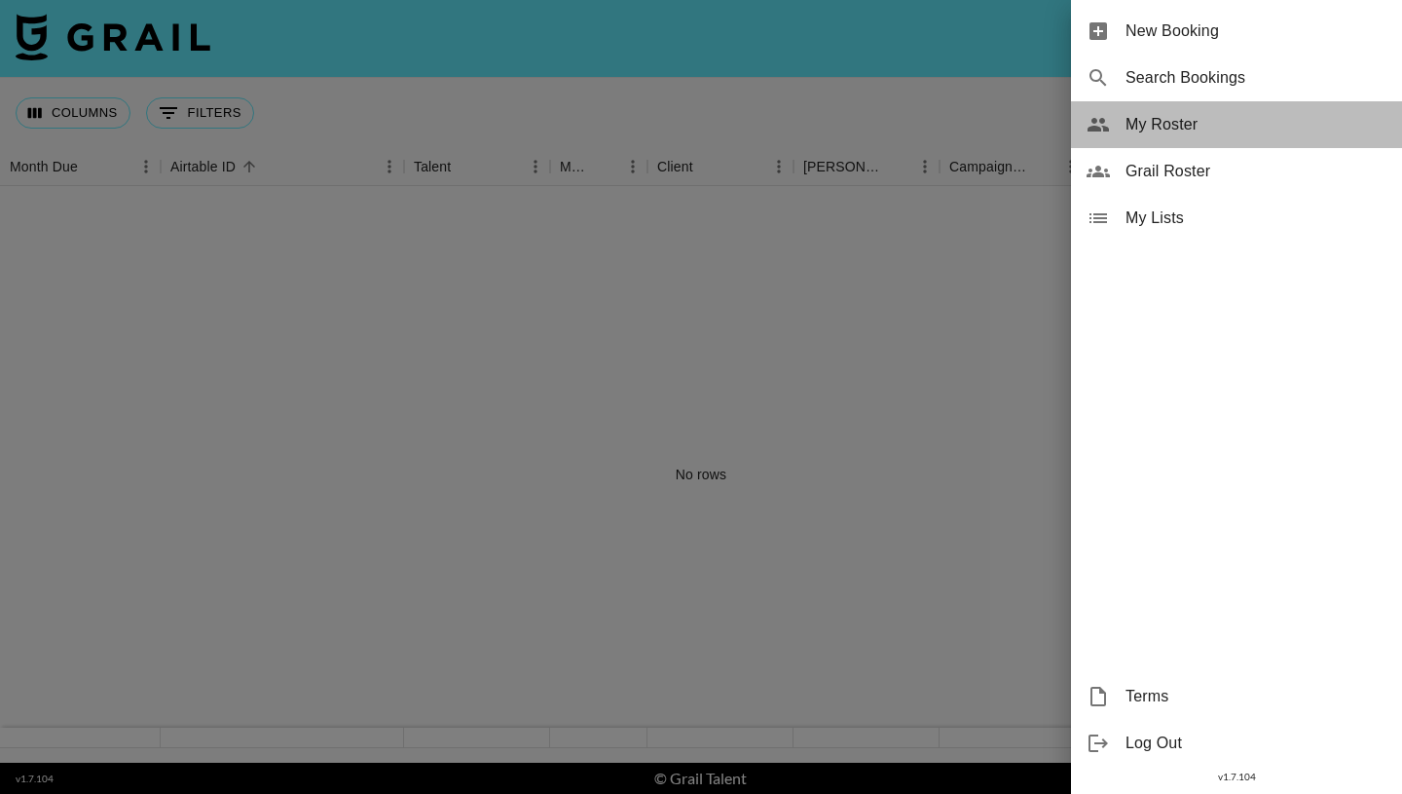
click at [1181, 122] on span "My Roster" at bounding box center [1256, 124] width 261 height 23
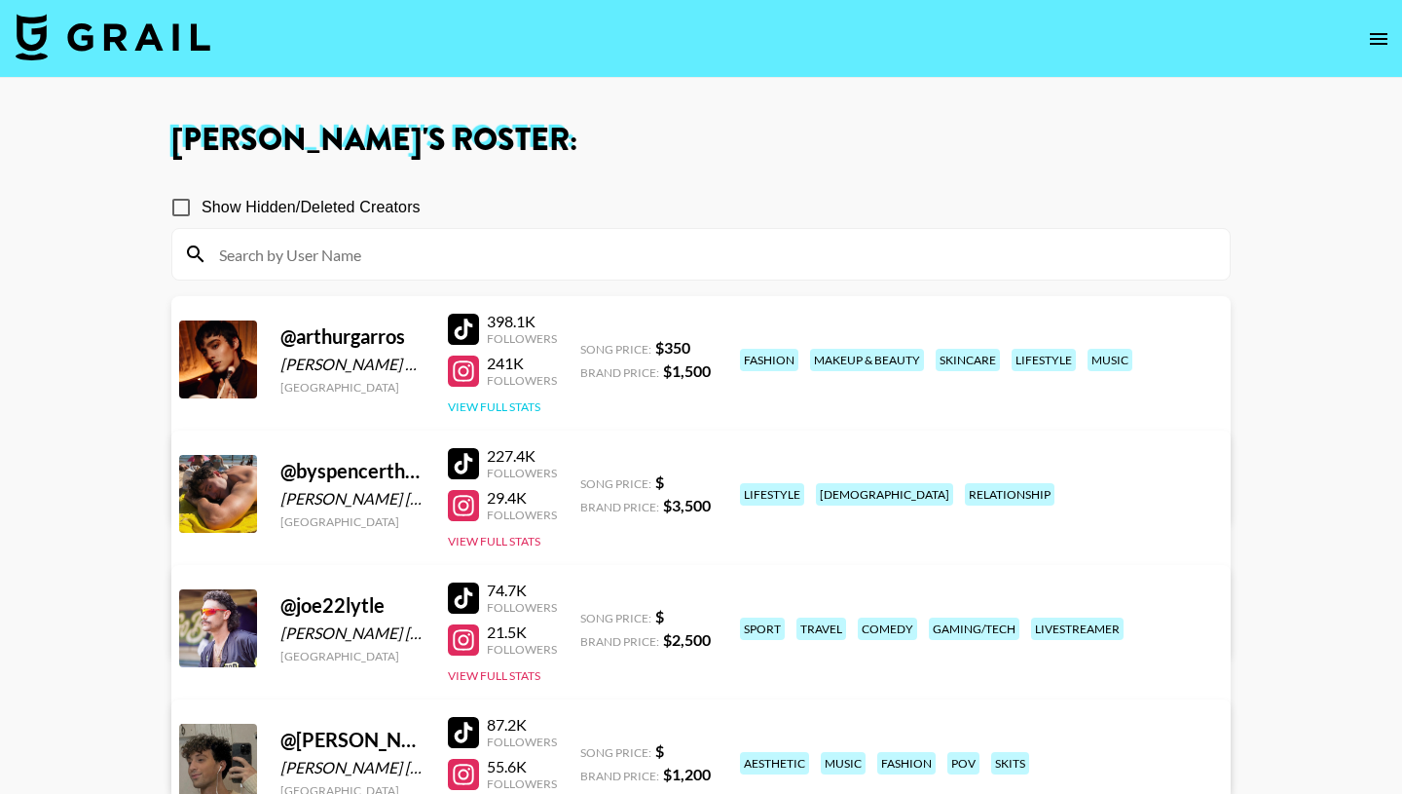
click at [509, 403] on button "View Full Stats" at bounding box center [494, 406] width 93 height 15
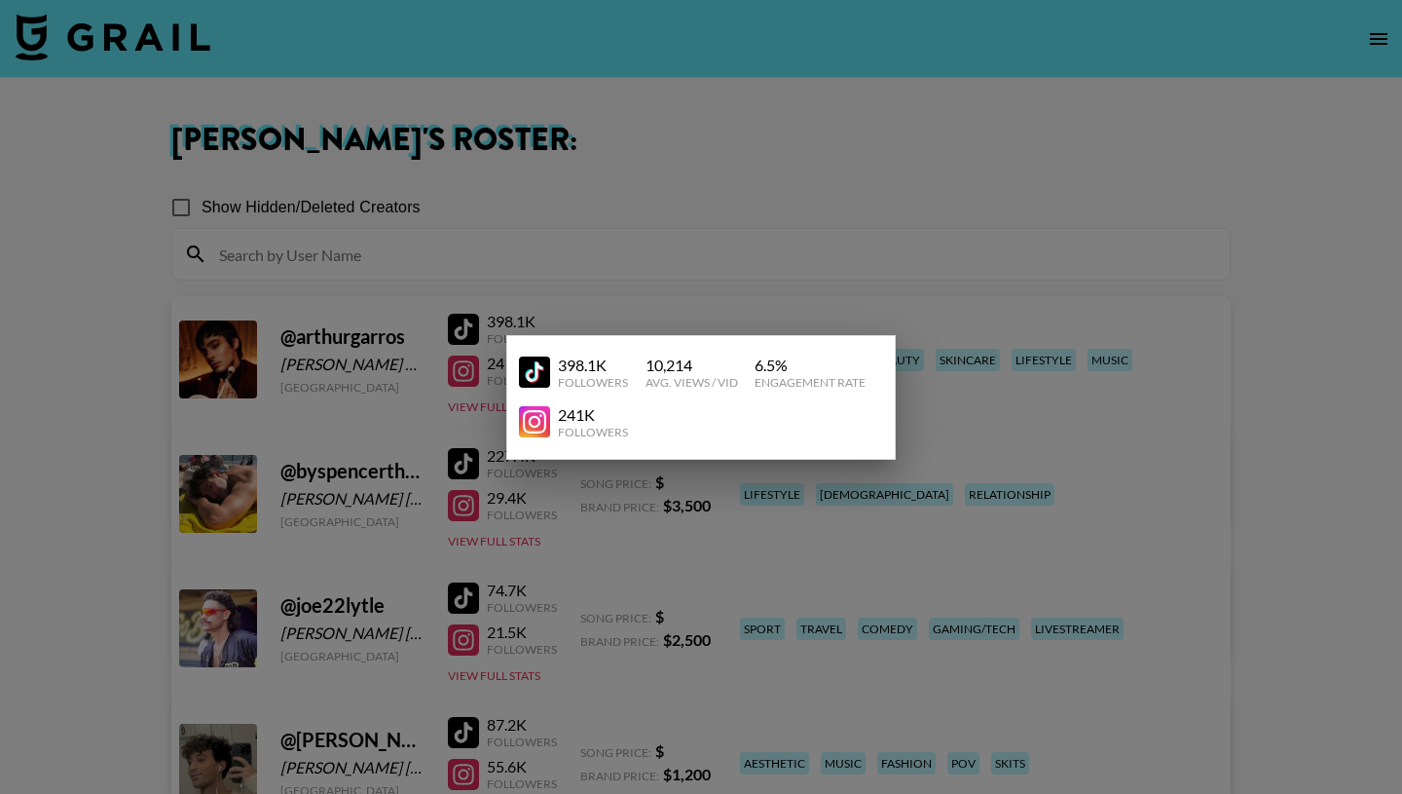
click at [699, 218] on div at bounding box center [701, 397] width 1402 height 794
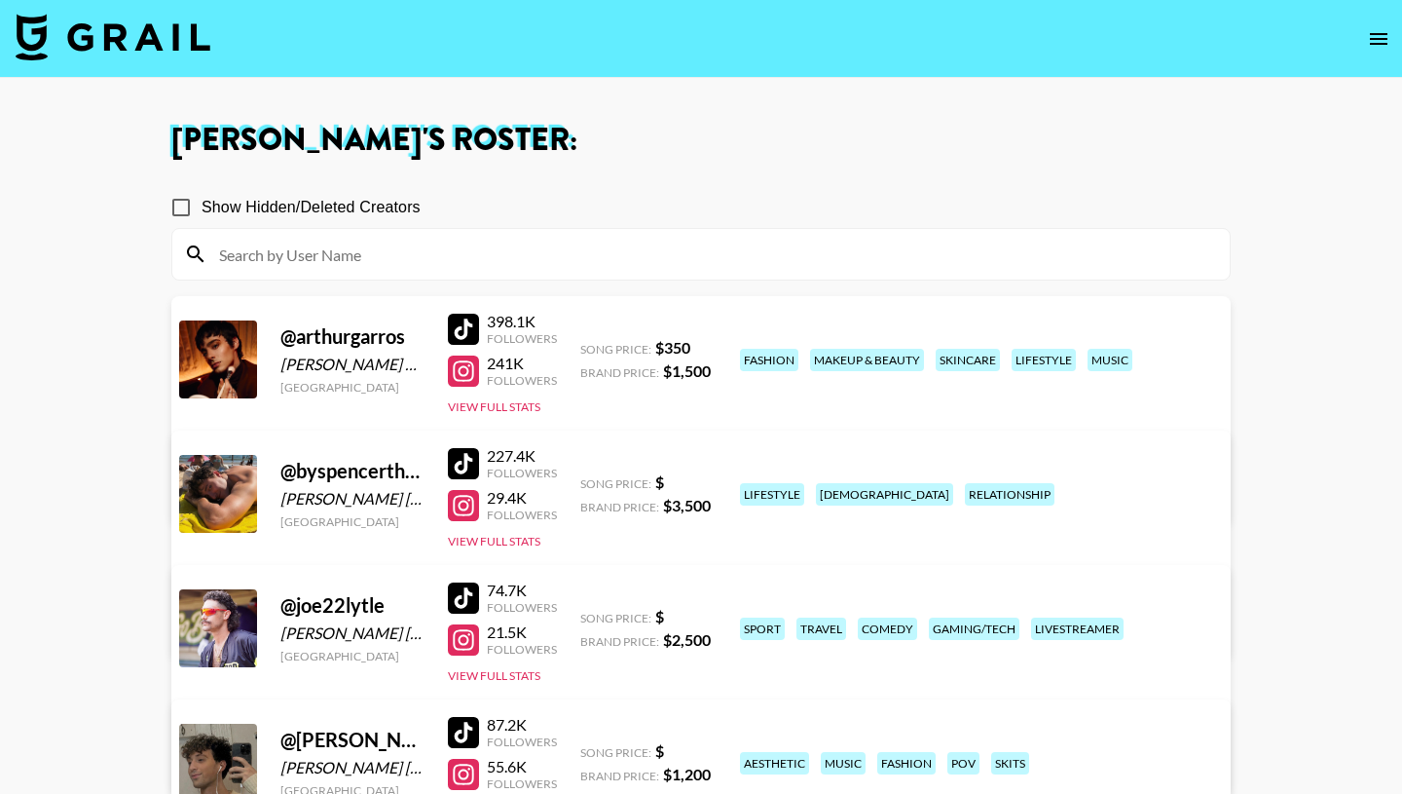
click at [708, 480] on link "View/Edit Details" at bounding box center [457, 489] width 502 height 19
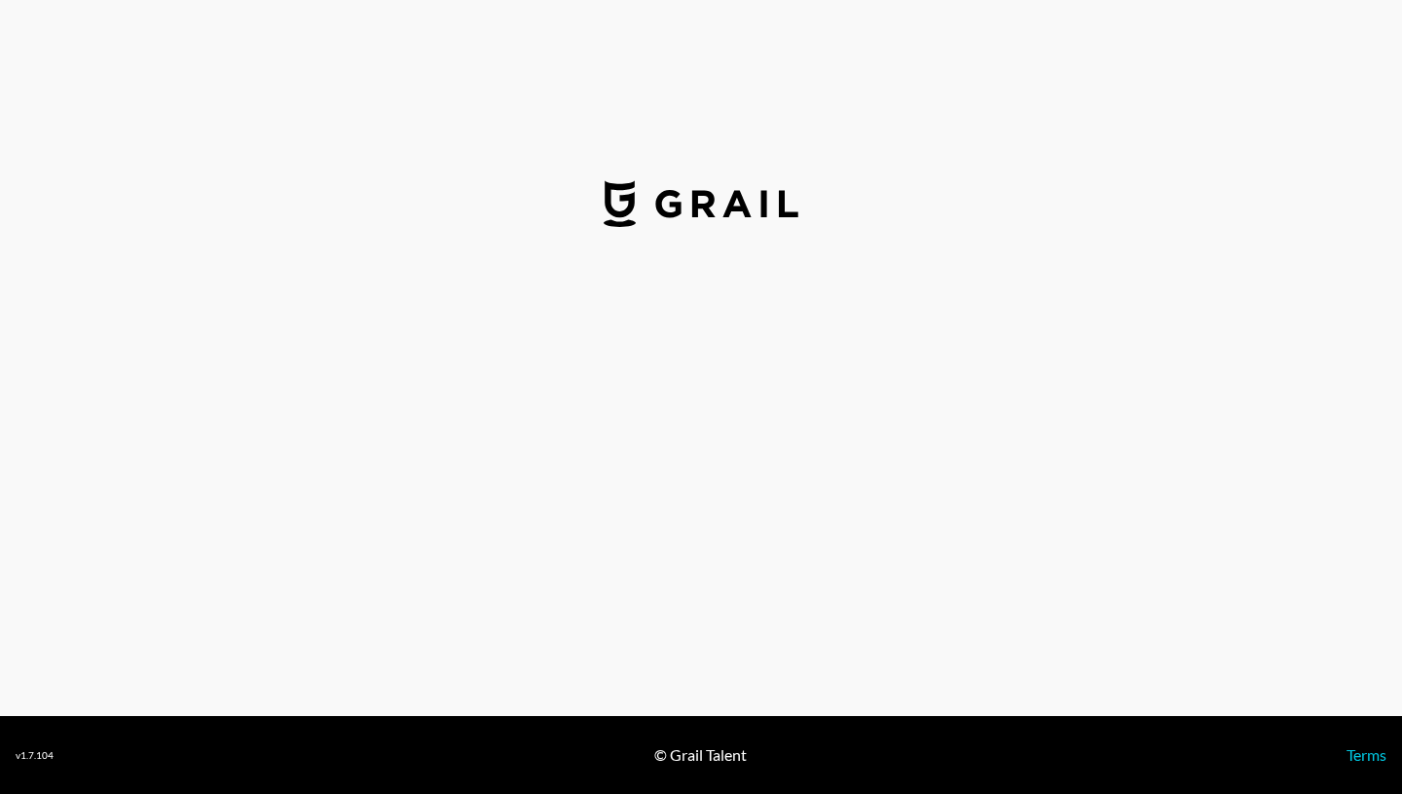
select select "USD"
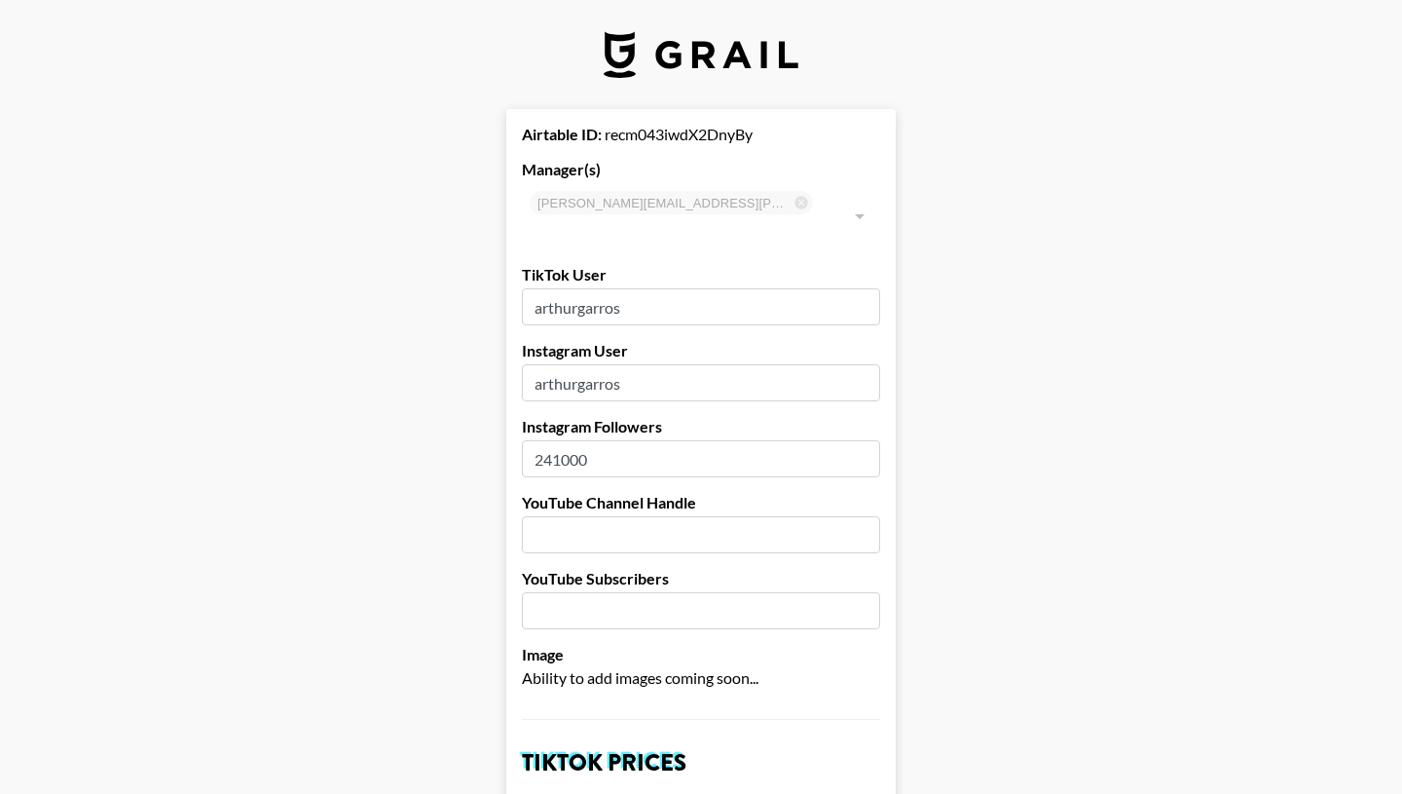
click at [552, 440] on input "241000" at bounding box center [701, 458] width 358 height 37
type input "261000"
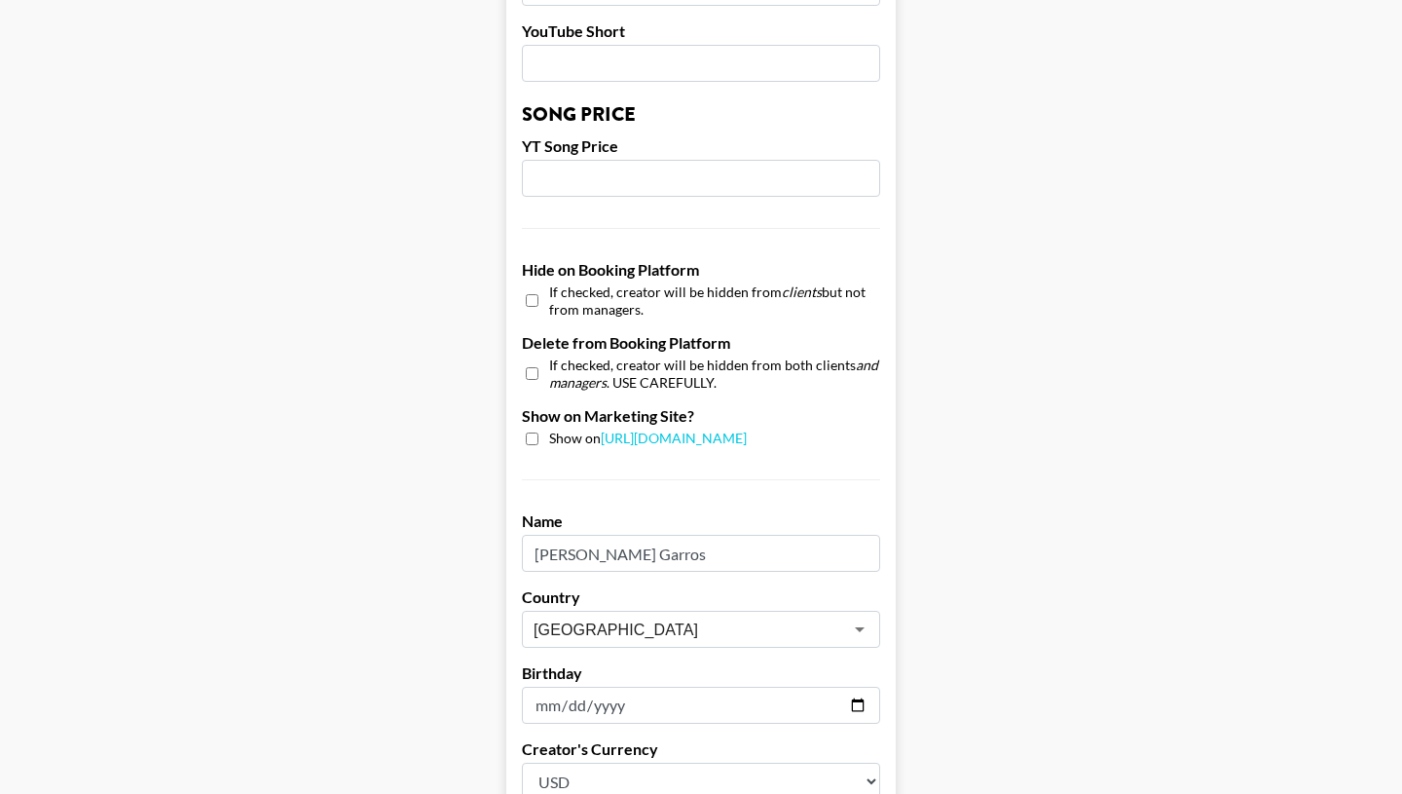
scroll to position [1848, 0]
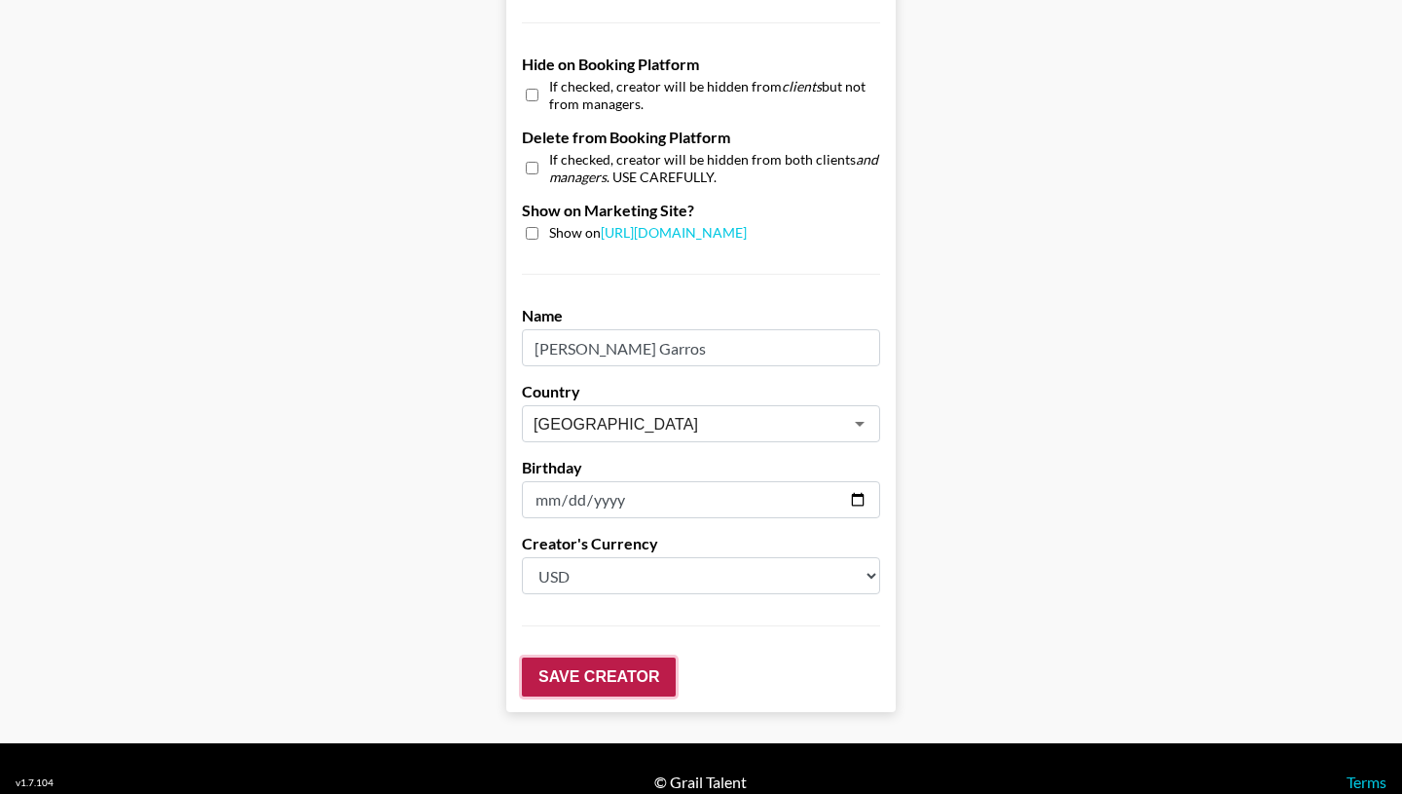
click at [616, 657] on input "Save Creator" at bounding box center [599, 676] width 154 height 39
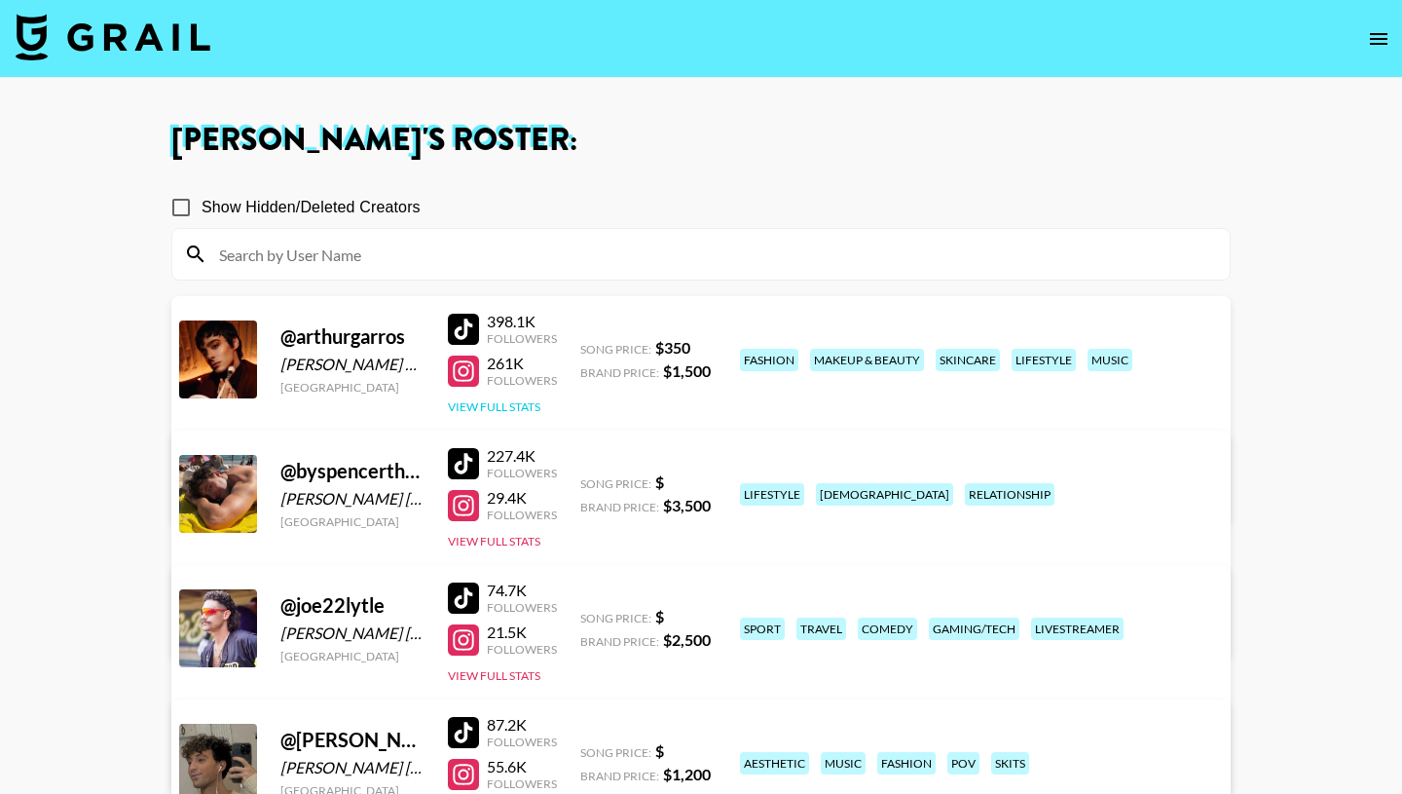
click at [504, 405] on button "View Full Stats" at bounding box center [494, 406] width 93 height 15
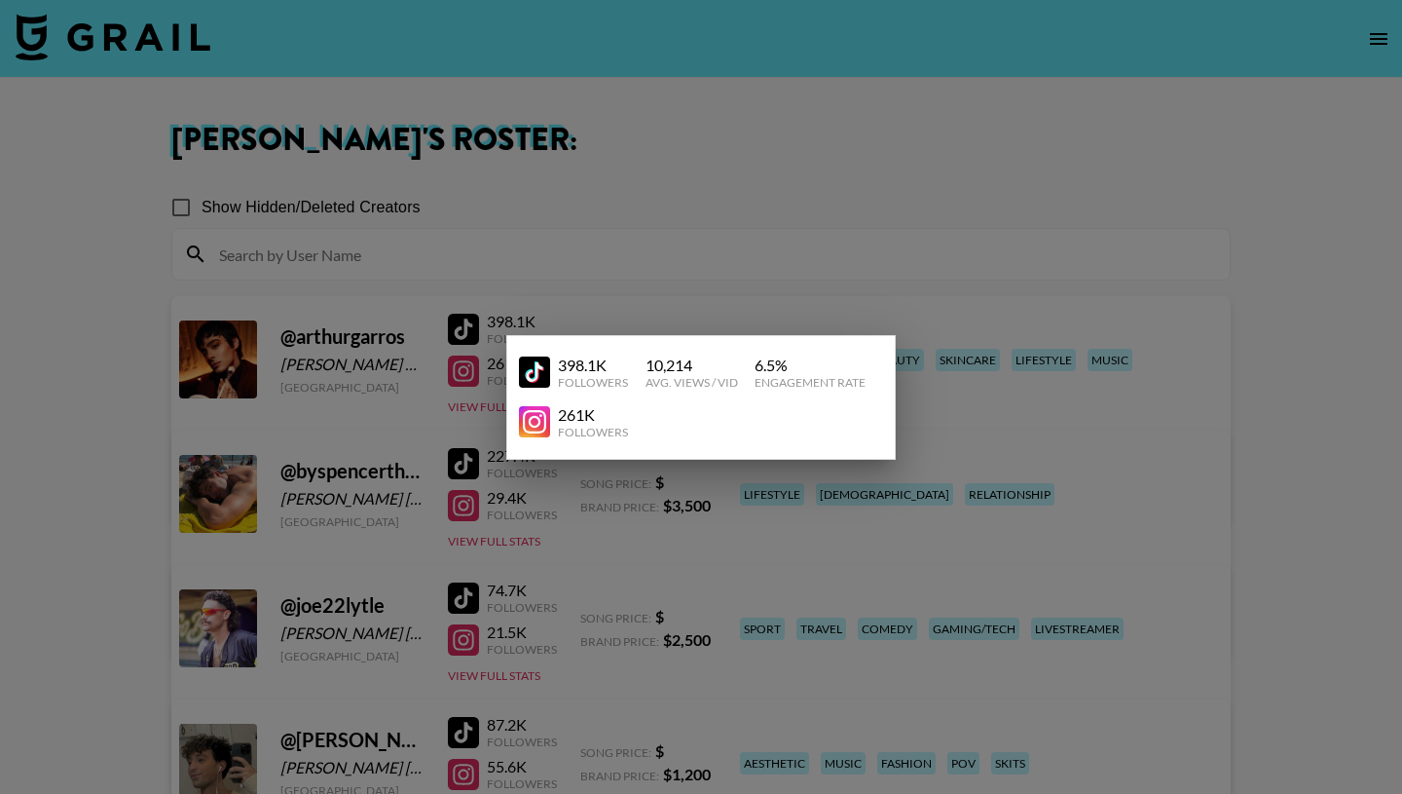
click at [688, 259] on div at bounding box center [701, 397] width 1402 height 794
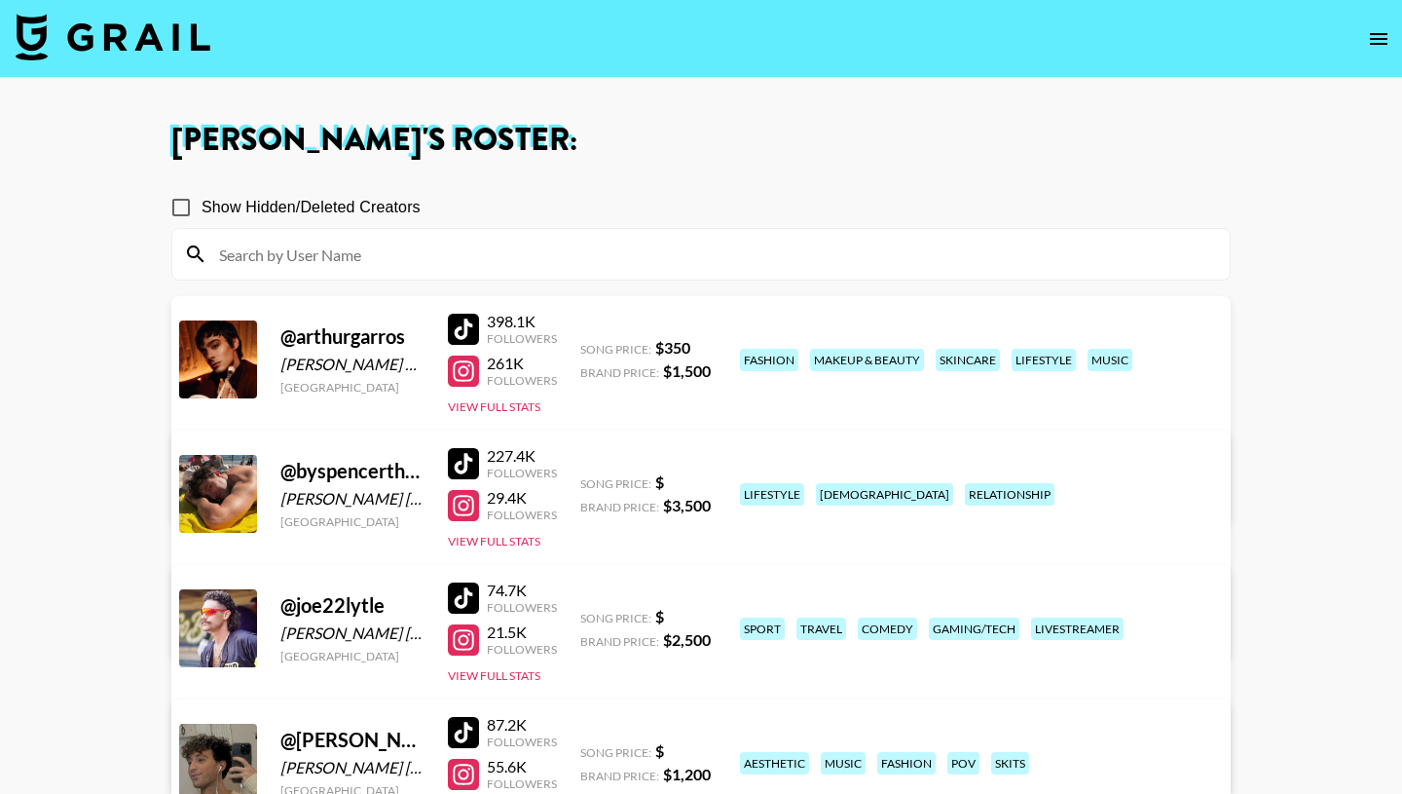
click at [936, 371] on div "skincare" at bounding box center [968, 360] width 64 height 22
click at [180, 206] on input "Show Hidden/Deleted Creators" at bounding box center [181, 207] width 41 height 41
click at [185, 207] on input "Show Hidden/Deleted Creators" at bounding box center [181, 207] width 41 height 41
checkbox input "false"
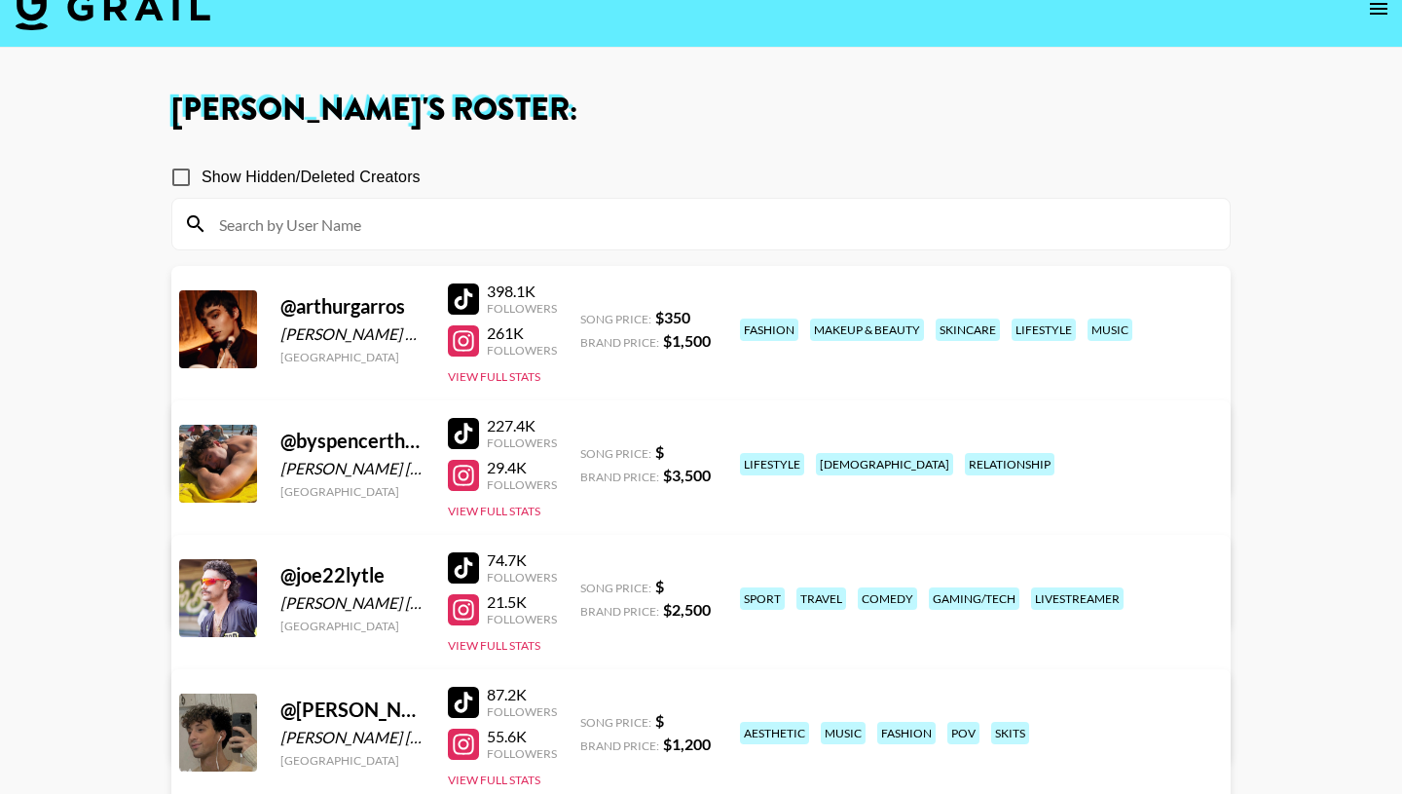
scroll to position [14, 0]
